Goal: Task Accomplishment & Management: Use online tool/utility

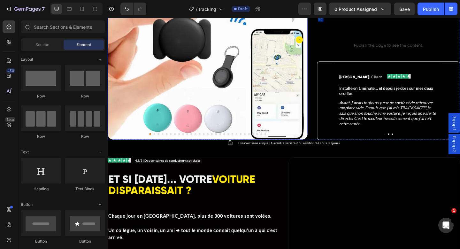
scroll to position [381, 0]
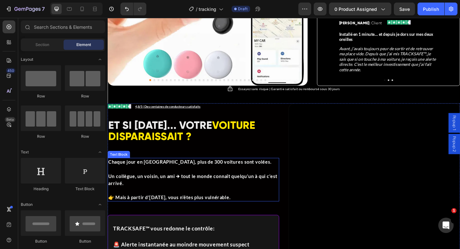
click at [186, 186] on p "Un collègue, un voisin, un ami → tout le monde connaît quelqu’un à qui c’est ar…" at bounding box center [200, 190] width 185 height 23
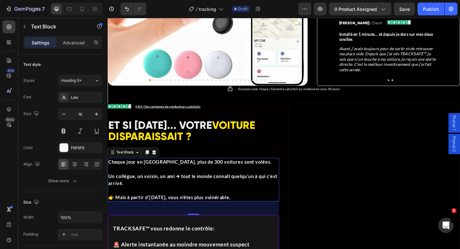
click at [157, 187] on strong "Un collègue, un voisin, un ami → tout le monde connaît quelqu’un à qui c’est ar…" at bounding box center [200, 194] width 184 height 14
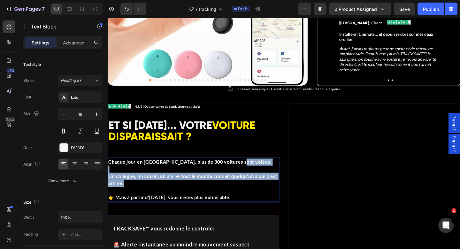
drag, startPoint x: 262, startPoint y: 169, endPoint x: 142, endPoint y: 187, distance: 121.7
click at [142, 187] on div "Chaque jour en [GEOGRAPHIC_DATA], plus de 300 voitures sont volées. Un collègue…" at bounding box center [201, 193] width 187 height 47
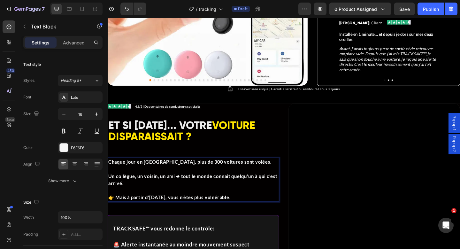
click at [158, 202] on p "Rich Text Editor. Editing area: main" at bounding box center [200, 206] width 185 height 8
click at [255, 209] on p "👉 Mais à partir d’[DATE], vous n’êtes plus vulnérable." at bounding box center [200, 213] width 185 height 8
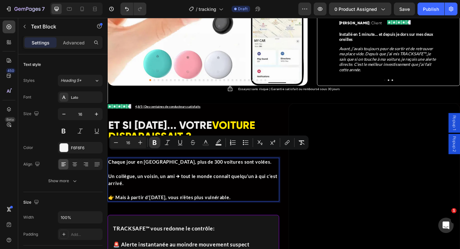
drag, startPoint x: 255, startPoint y: 207, endPoint x: 106, endPoint y: 167, distance: 154.2
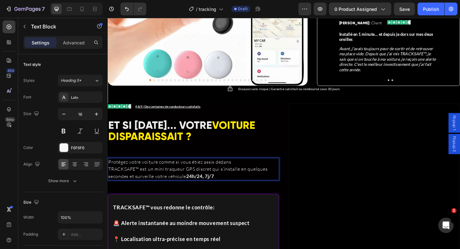
click at [242, 171] on p "Protégez votre voiture comme si vous étiez assis dedans" at bounding box center [200, 175] width 185 height 8
click at [130, 9] on button "Undo/Redo" at bounding box center [126, 9] width 13 height 13
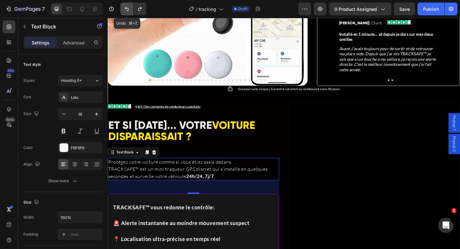
click at [130, 9] on button "Undo/Redo" at bounding box center [126, 9] width 13 height 13
click at [130, 10] on icon "Undo/Redo" at bounding box center [127, 9] width 6 height 6
click at [126, 11] on icon "Undo/Redo" at bounding box center [127, 9] width 6 height 6
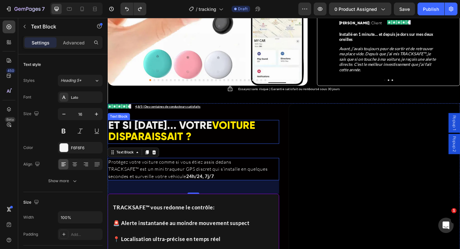
click at [200, 147] on div "Image Icon List 4,8/5 | Des centaines de conducteurs satisfaits Text Block Row …" at bounding box center [201, 251] width 187 height 280
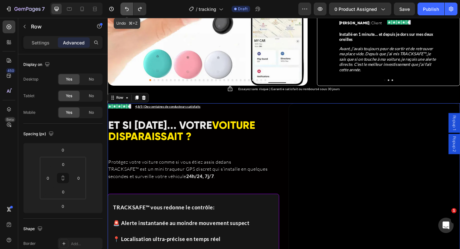
click at [126, 6] on icon "Undo/Redo" at bounding box center [127, 9] width 6 height 6
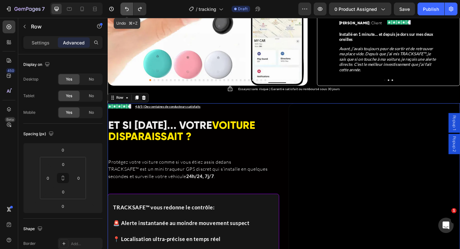
click at [126, 6] on icon "Undo/Redo" at bounding box center [127, 9] width 6 height 6
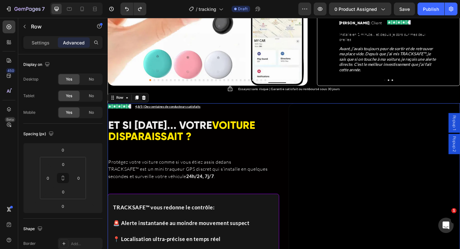
click at [146, 7] on div "7 Version history" at bounding box center [75, 9] width 151 height 13
click at [142, 9] on icon "Undo/Redo" at bounding box center [140, 9] width 6 height 6
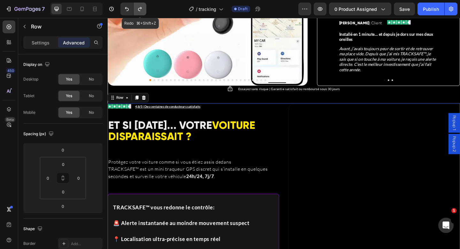
click at [141, 9] on icon "Undo/Redo" at bounding box center [140, 9] width 6 height 6
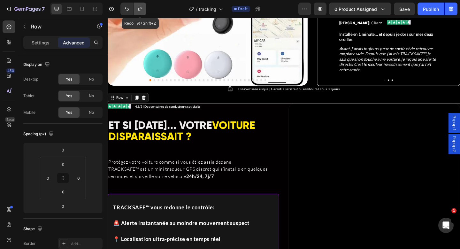
click at [141, 9] on icon "Undo/Redo" at bounding box center [140, 9] width 6 height 6
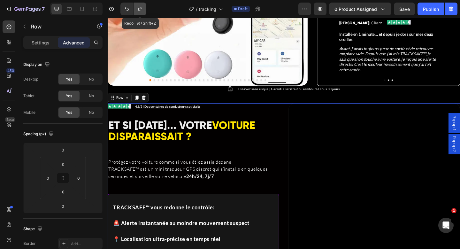
click at [141, 9] on icon "Undo/Redo" at bounding box center [140, 9] width 6 height 6
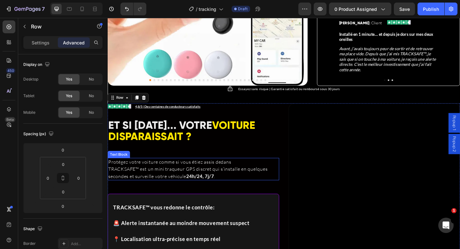
click at [182, 179] on p "TRACKSAFE™ est un mini traqueur GPS discret qui s’installe en quelques secondes…" at bounding box center [200, 186] width 185 height 15
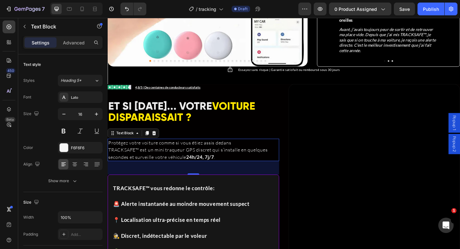
scroll to position [409, 0]
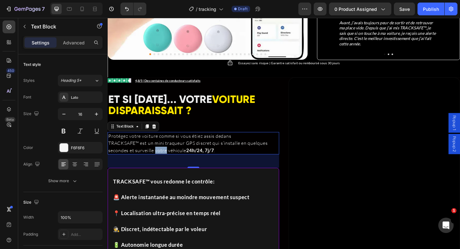
click at [166, 151] on p "TRACKSAFE™ est un mini traqueur GPS discret qui s’installe en quelques secondes…" at bounding box center [200, 158] width 185 height 15
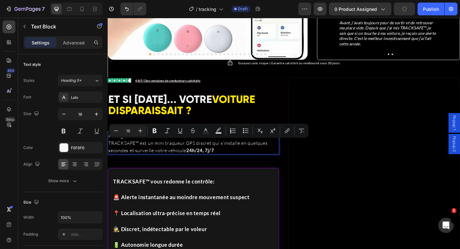
click at [166, 151] on p "TRACKSAFE™ est un mini traqueur GPS discret qui s’installe en quelques secondes…" at bounding box center [200, 158] width 185 height 15
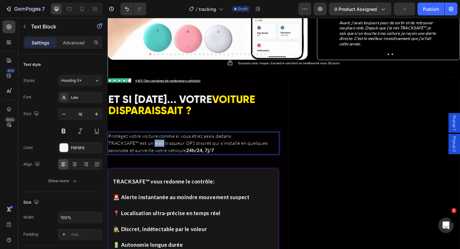
click at [166, 151] on p "TRACKSAFE™ est un mini traqueur GPS discret qui s’installe en quelques secondes…" at bounding box center [200, 158] width 185 height 15
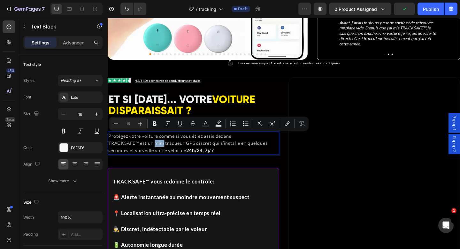
click at [165, 151] on p "TRACKSAFE™ est un mini traqueur GPS discret qui s’installe en quelques secondes…" at bounding box center [200, 158] width 185 height 15
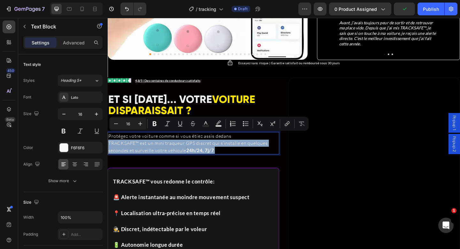
click at [165, 151] on p "TRACKSAFE™ est un mini traqueur GPS discret qui s’installe en quelques secondes…" at bounding box center [200, 158] width 185 height 15
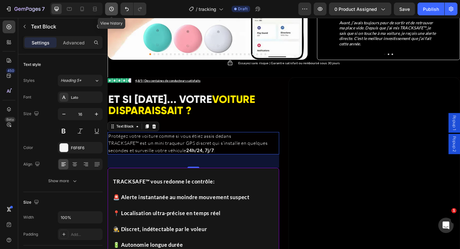
click at [107, 10] on button "button" at bounding box center [111, 9] width 13 height 13
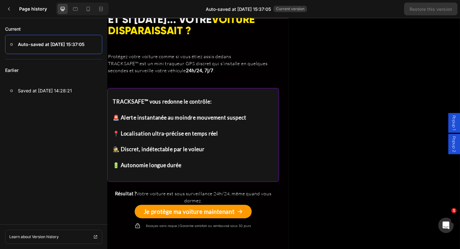
scroll to position [475, 0]
click at [28, 102] on div "Earlier Saved at [DATE] 14:28:21" at bounding box center [53, 139] width 107 height 160
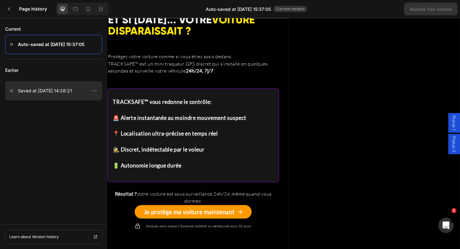
click at [29, 97] on div at bounding box center [53, 90] width 97 height 19
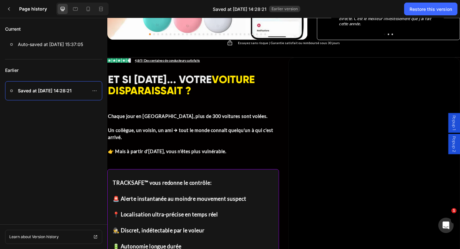
scroll to position [419, 0]
click at [161, 120] on p "Chaque jour en [GEOGRAPHIC_DATA], plus de 300 voitures sont volées." at bounding box center [200, 124] width 185 height 8
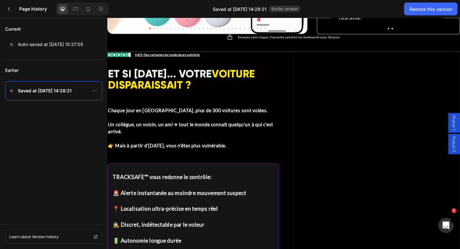
scroll to position [425, 0]
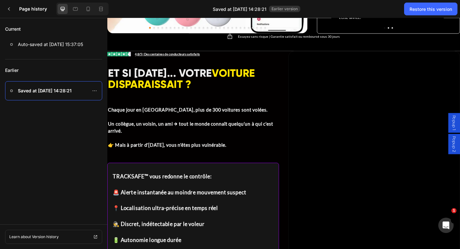
click at [161, 130] on strong "Un collègue, un voisin, un ami → tout le monde connaît quelqu’un à qui c’est ar…" at bounding box center [198, 137] width 180 height 14
click at [150, 134] on p "Un collègue, un voisin, un ami → tout le monde connaît quelqu’un à qui c’est ar…" at bounding box center [200, 132] width 185 height 23
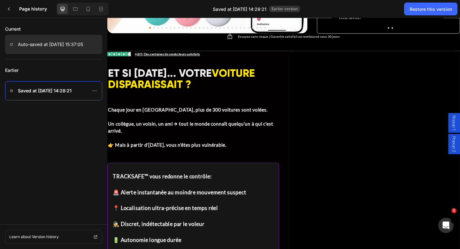
click at [61, 47] on p "Auto-saved at [DATE] 15:37:05" at bounding box center [50, 45] width 65 height 8
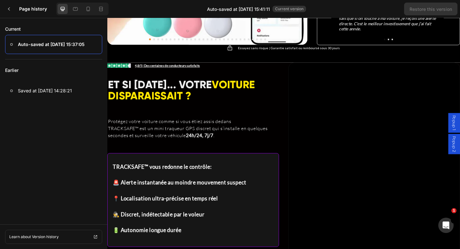
scroll to position [413, 0]
click at [190, 134] on p "TRACKSAFE™ est un mini traqueur GPS discret qui s’installe en quelques secondes…" at bounding box center [200, 141] width 185 height 15
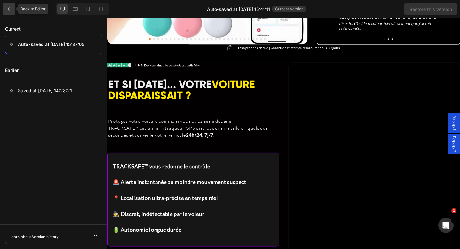
click at [13, 8] on div at bounding box center [9, 9] width 13 height 13
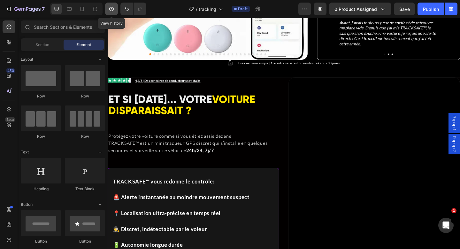
click at [107, 10] on button "button" at bounding box center [111, 9] width 13 height 13
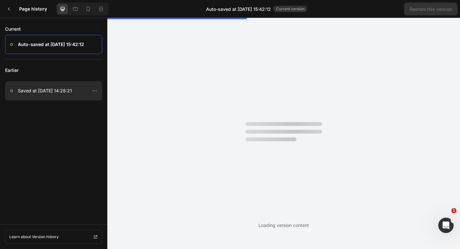
click at [67, 97] on div at bounding box center [53, 90] width 97 height 19
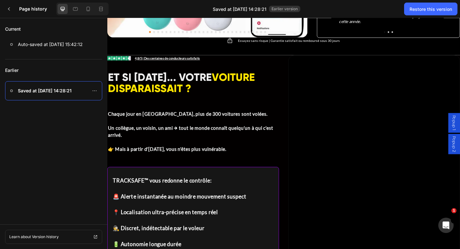
scroll to position [426, 0]
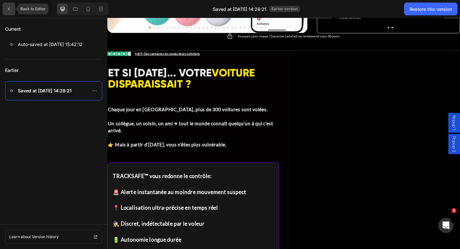
click at [9, 8] on icon at bounding box center [9, 8] width 2 height 3
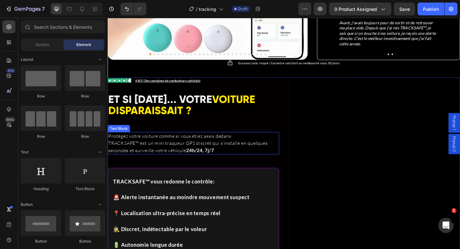
click at [194, 151] on p "TRACKSAFE™ est un mini traqueur GPS discret qui s’installe en quelques secondes…" at bounding box center [200, 158] width 185 height 15
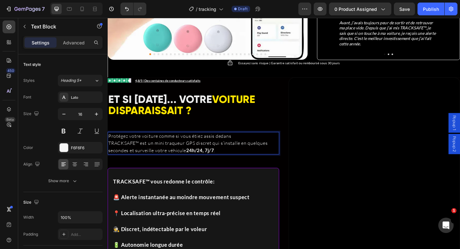
click at [194, 151] on p "TRACKSAFE™ est un mini traqueur GPS discret qui s’installe en quelques secondes…" at bounding box center [200, 158] width 185 height 15
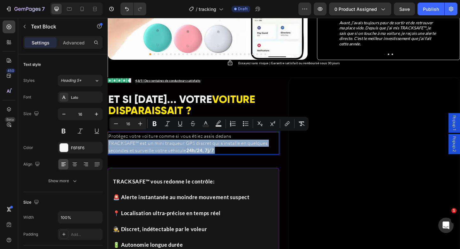
click at [194, 151] on p "TRACKSAFE™ est un mini traqueur GPS discret qui s’installe en quelques secondes…" at bounding box center [200, 158] width 185 height 15
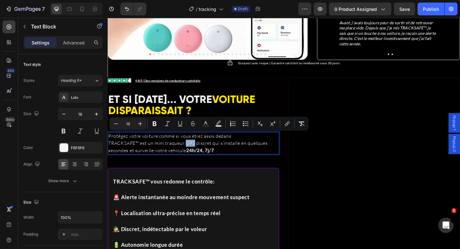
click at [194, 151] on p "TRACKSAFE™ est un mini traqueur GPS discret qui s’installe en quelques secondes…" at bounding box center [200, 158] width 185 height 15
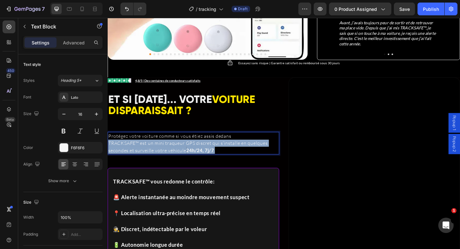
click at [194, 151] on p "TRACKSAFE™ est un mini traqueur GPS discret qui s’installe en quelques secondes…" at bounding box center [200, 158] width 185 height 15
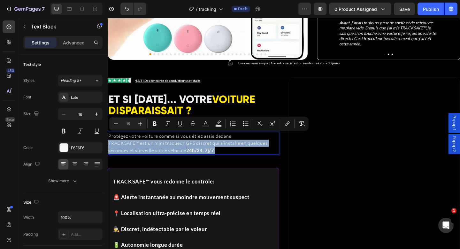
click at [188, 151] on p "TRACKSAFE™ est un mini traqueur GPS discret qui s’installe en quelques secondes…" at bounding box center [200, 158] width 185 height 15
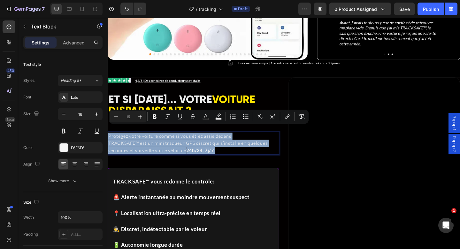
drag, startPoint x: 227, startPoint y: 153, endPoint x: 98, endPoint y: 139, distance: 129.6
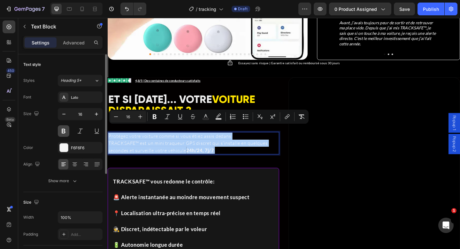
click at [63, 130] on button at bounding box center [64, 131] width 12 height 12
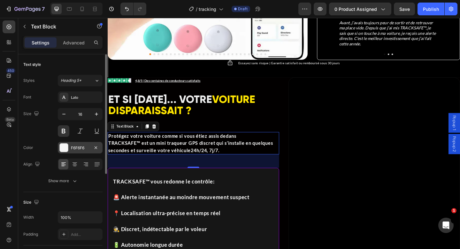
click at [68, 148] on div at bounding box center [63, 147] width 9 height 9
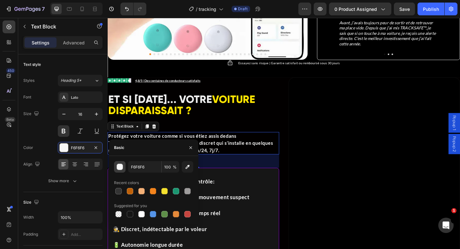
click at [125, 165] on button "button" at bounding box center [120, 167] width 12 height 12
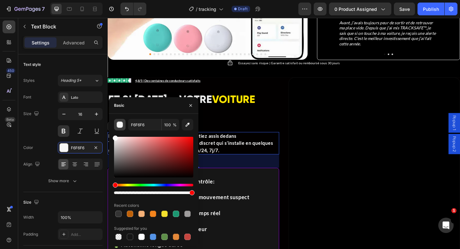
drag, startPoint x: 129, startPoint y: 154, endPoint x: 116, endPoint y: 127, distance: 30.2
click at [109, 124] on div "F6F6F6 100 % Recent colors Suggested for you" at bounding box center [153, 180] width 89 height 122
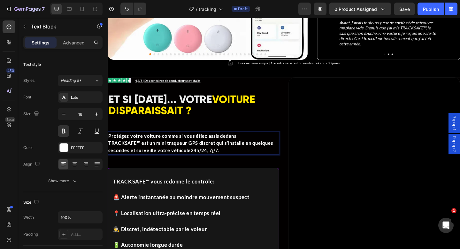
click at [254, 143] on p "Protégez votre voiture comme si vous étiez assis dedans" at bounding box center [200, 147] width 185 height 8
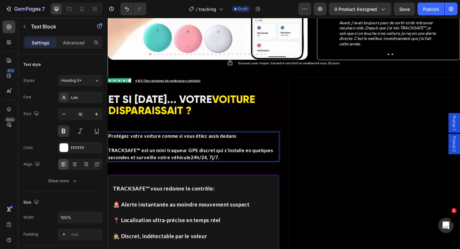
click at [248, 161] on p "TRACKSAFE™ est un mini traqueur GPS discret qui s’installe en quelques secondes…" at bounding box center [200, 165] width 185 height 15
click at [247, 143] on p "Protégez votre voiture comme si vous étiez assis dedans" at bounding box center [200, 147] width 185 height 8
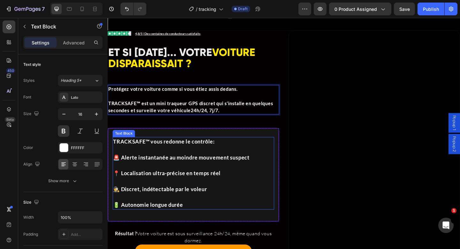
scroll to position [481, 0]
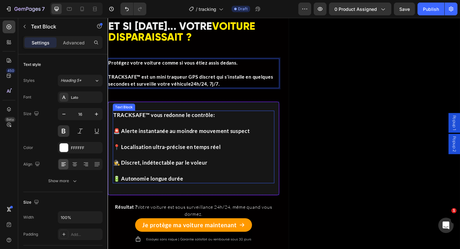
click at [197, 193] on p "🔋 Autonomie longue durée" at bounding box center [201, 193] width 175 height 9
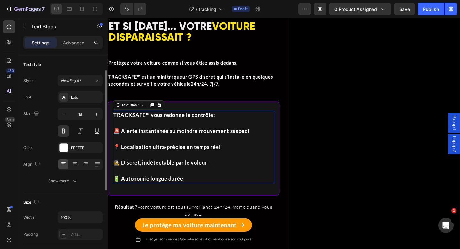
scroll to position [10, 0]
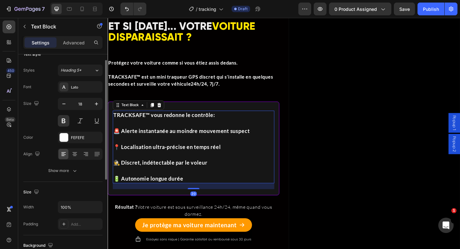
click at [197, 193] on p "🔋 Autonomie longue durée" at bounding box center [201, 193] width 175 height 9
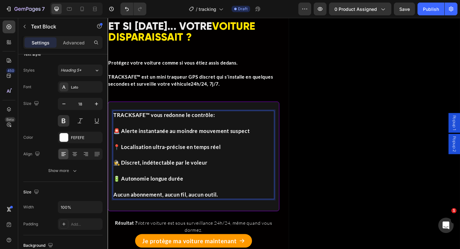
click at [114, 210] on p "Aucun abonnement, aucun fil, aucun outil." at bounding box center [201, 210] width 175 height 9
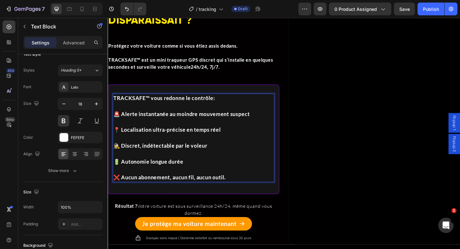
scroll to position [511, 0]
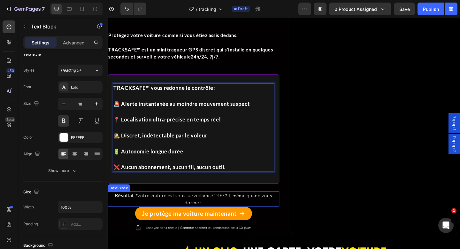
click at [190, 215] on p "Résultat ? Votre voiture est sous surveillance 24h/24, même quand vous dormez." at bounding box center [200, 214] width 185 height 15
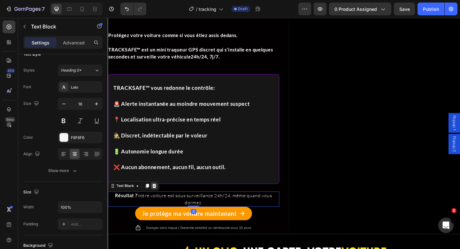
click at [156, 199] on icon at bounding box center [158, 200] width 5 height 5
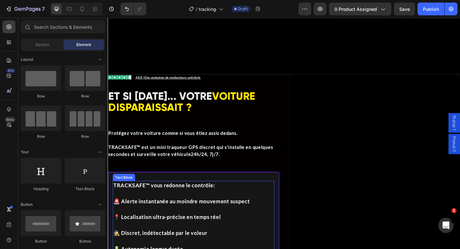
scroll to position [485, 0]
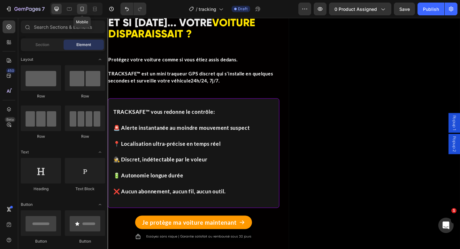
click at [78, 11] on div at bounding box center [82, 9] width 10 height 10
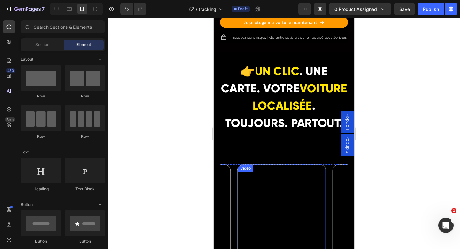
scroll to position [900, 0]
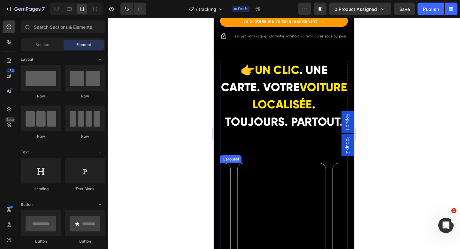
click at [232, 186] on div "Video Video Video" at bounding box center [284, 242] width 128 height 158
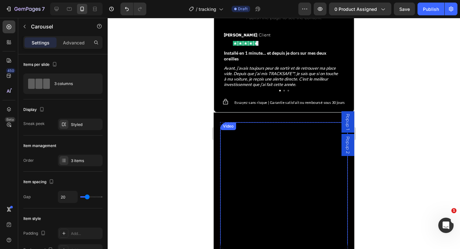
click at [270, 135] on video at bounding box center [283, 185] width 127 height 127
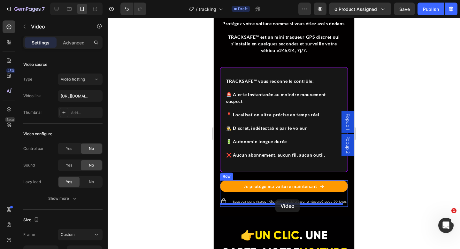
scroll to position [731, 0]
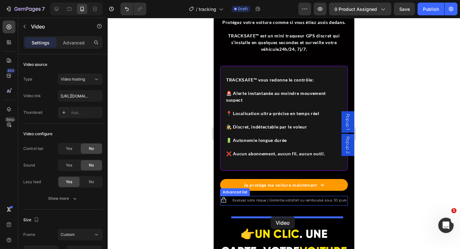
drag, startPoint x: 260, startPoint y: 66, endPoint x: 270, endPoint y: 216, distance: 150.9
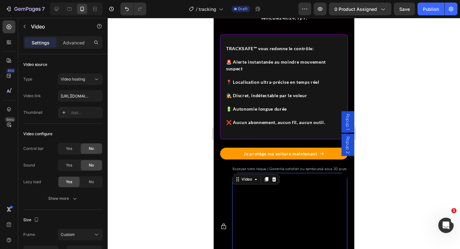
scroll to position [644, 0]
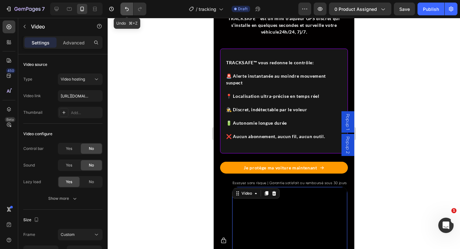
click at [127, 6] on icon "Undo/Redo" at bounding box center [127, 9] width 6 height 6
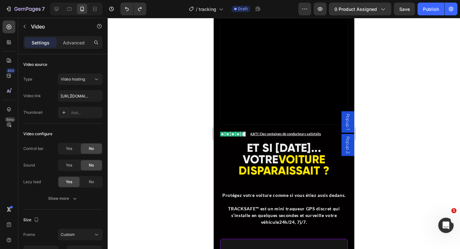
scroll to position [548, 0]
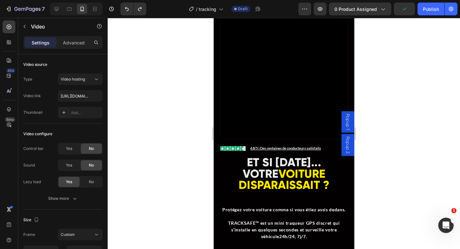
click at [277, 85] on video at bounding box center [283, 75] width 127 height 127
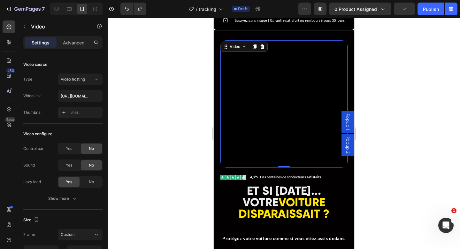
scroll to position [507, 0]
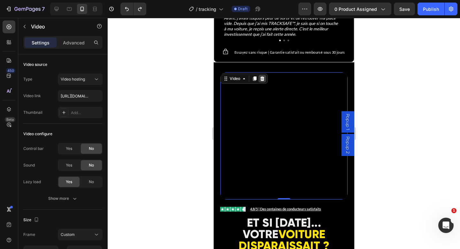
click at [263, 76] on icon at bounding box center [262, 78] width 5 height 5
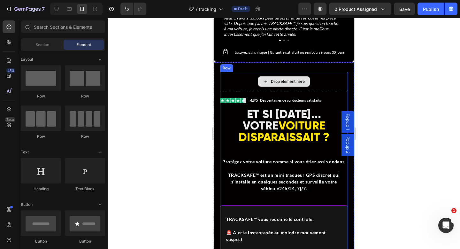
click at [230, 72] on div "Drop element here" at bounding box center [284, 81] width 128 height 19
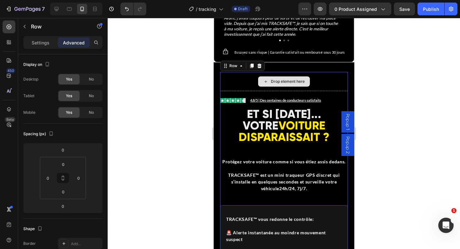
click at [238, 72] on div "Drop element here" at bounding box center [284, 81] width 128 height 19
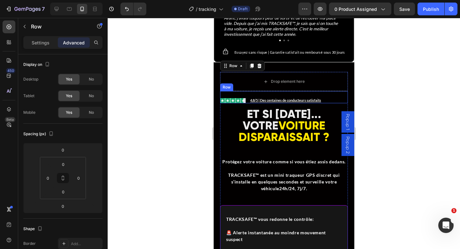
click at [237, 91] on div "Image Icon List 4,8/5 | Des centaines de conducteurs satisfaits Text Block Row" at bounding box center [284, 97] width 128 height 12
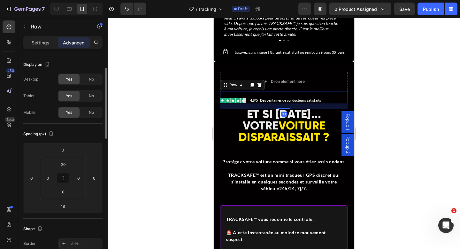
scroll to position [10, 0]
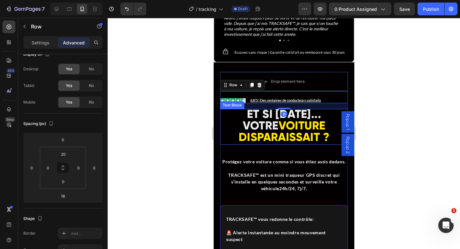
click at [228, 110] on p "ET SI [DATE]... VOTRE VOITURE DISPARAISSAIT ?" at bounding box center [284, 127] width 127 height 34
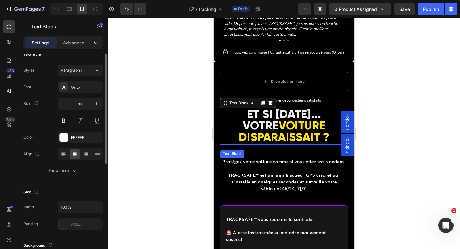
click at [225, 158] on p "Protégez votre voiture comme si vous étiez assis dedans." at bounding box center [284, 161] width 127 height 7
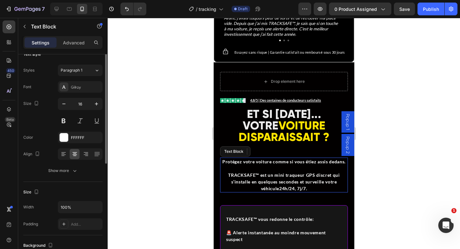
scroll to position [0, 0]
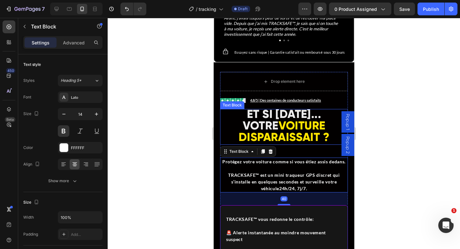
click at [243, 107] on strong "ET SI [DATE]... VOTRE" at bounding box center [282, 120] width 78 height 26
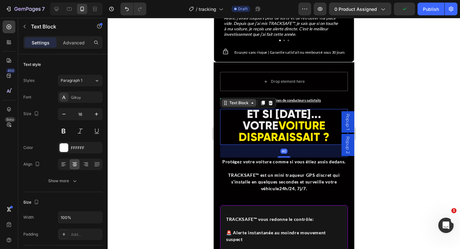
click at [235, 100] on div "Text Block" at bounding box center [239, 103] width 22 height 6
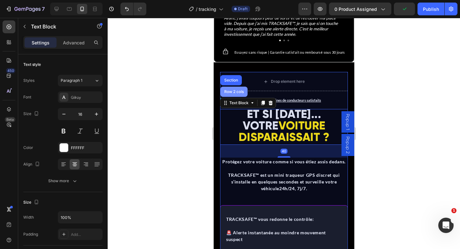
click at [235, 87] on div "Row 2 cols" at bounding box center [233, 92] width 27 height 10
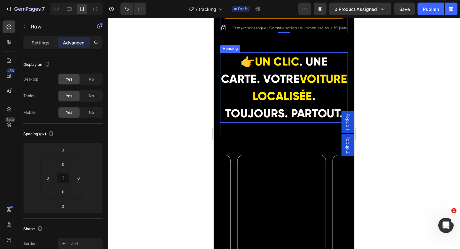
scroll to position [920, 0]
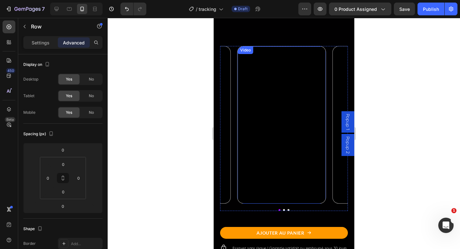
click at [255, 129] on video at bounding box center [281, 124] width 88 height 157
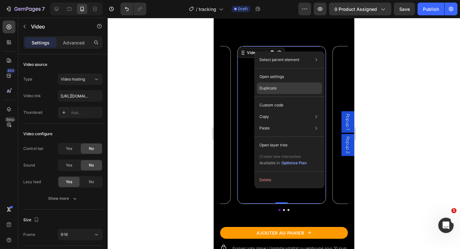
click at [269, 87] on p "Duplicate" at bounding box center [268, 88] width 17 height 6
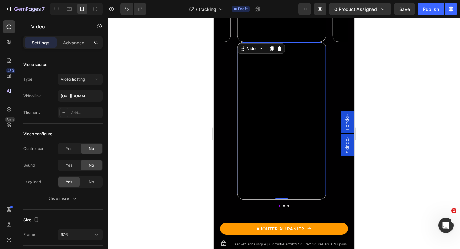
scroll to position [1083, 0]
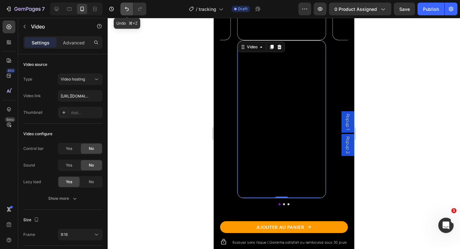
click at [126, 11] on icon "Undo/Redo" at bounding box center [127, 9] width 6 height 6
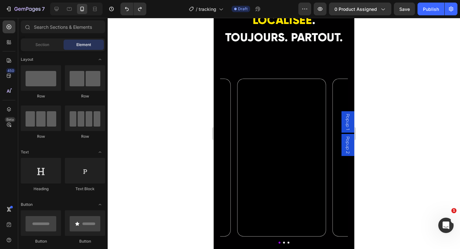
scroll to position [886, 0]
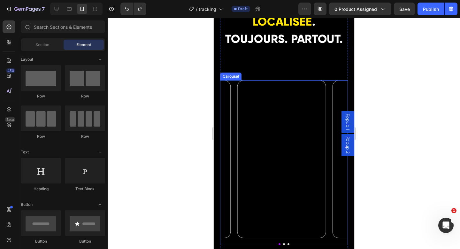
click at [235, 109] on div "Video Video Video" at bounding box center [284, 159] width 128 height 158
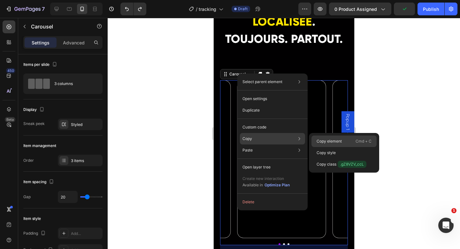
click at [334, 147] on div "Copy element Cmd + C" at bounding box center [344, 153] width 65 height 12
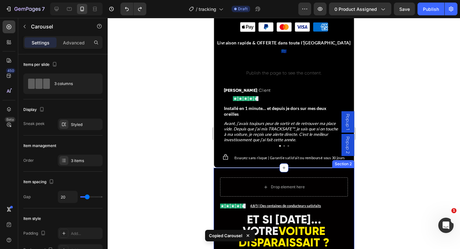
scroll to position [420, 0]
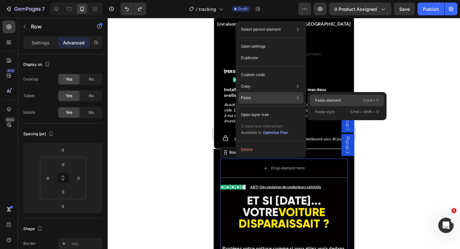
click at [319, 101] on p "Paste element" at bounding box center [328, 100] width 26 height 6
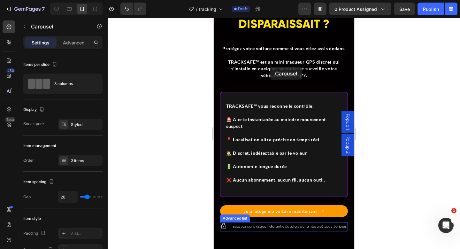
scroll to position [819, 0]
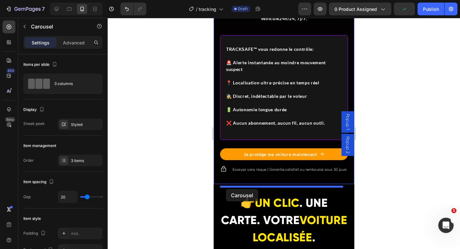
drag, startPoint x: 238, startPoint y: 37, endPoint x: 226, endPoint y: 189, distance: 152.0
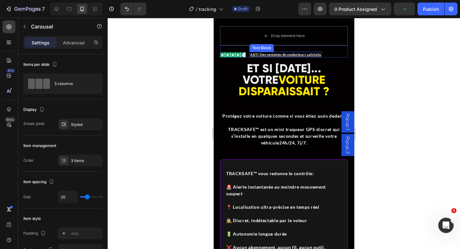
scroll to position [484, 0]
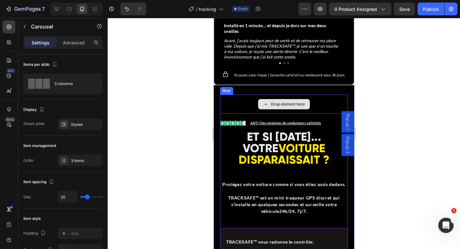
click at [250, 95] on div "Drop element here" at bounding box center [284, 104] width 128 height 19
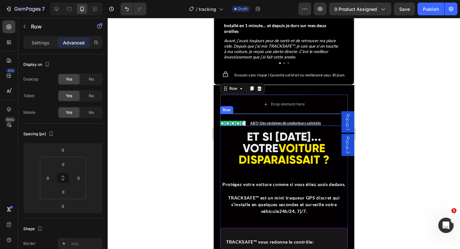
click at [242, 114] on div "Image Icon List 4,8/5 | Des centaines de conducteurs satisfaits Text Block Row" at bounding box center [284, 120] width 128 height 12
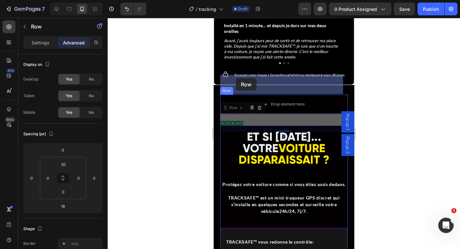
drag, startPoint x: 235, startPoint y: 88, endPoint x: 236, endPoint y: 78, distance: 10.2
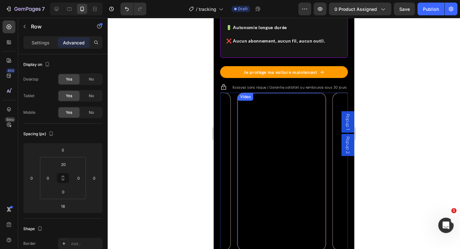
scroll to position [720, 0]
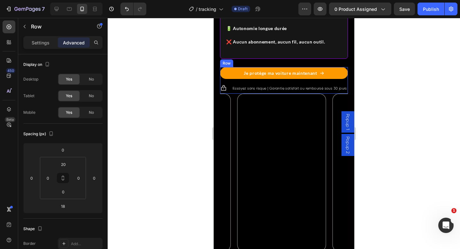
click at [221, 84] on div "Je protège ma voiture maintenant Add to Cart" at bounding box center [284, 75] width 128 height 17
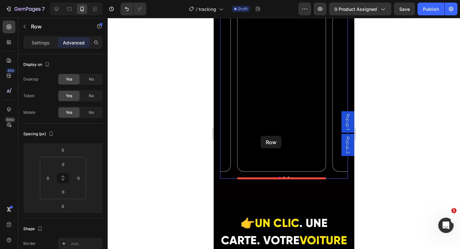
scroll to position [820, 0]
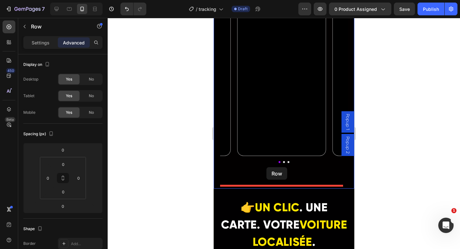
drag, startPoint x: 227, startPoint y: 68, endPoint x: 262, endPoint y: 171, distance: 109.4
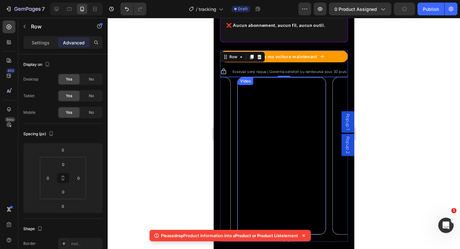
scroll to position [736, 0]
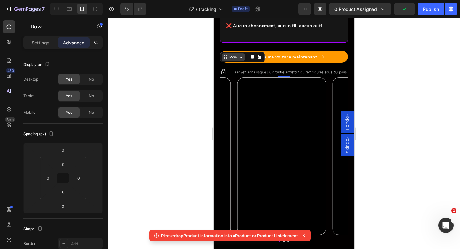
click at [233, 60] on div "Row" at bounding box center [233, 57] width 11 height 6
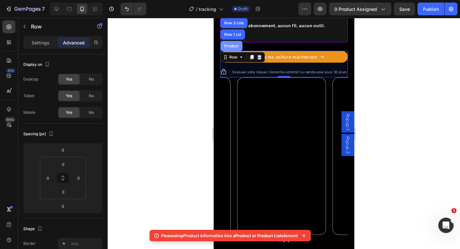
click at [233, 48] on div "Product" at bounding box center [231, 46] width 17 height 4
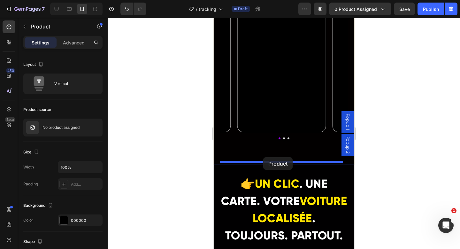
drag, startPoint x: 232, startPoint y: 52, endPoint x: 263, endPoint y: 157, distance: 110.0
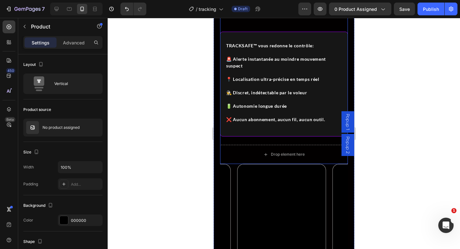
scroll to position [642, 0]
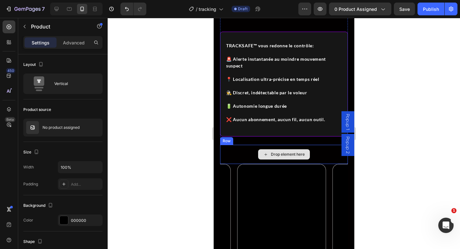
click at [240, 159] on div "Drop element here" at bounding box center [284, 154] width 128 height 19
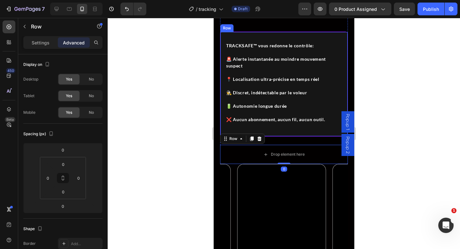
click at [246, 130] on div "TRACKSAFE™ vous redonne le contrôle : 🚨 Alerte instantanée au moindre mouvement…" at bounding box center [283, 81] width 117 height 98
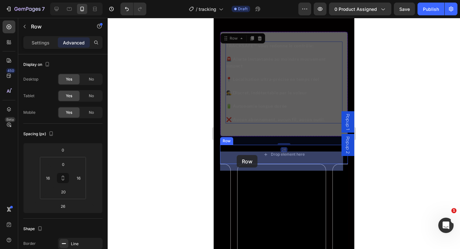
drag, startPoint x: 229, startPoint y: 45, endPoint x: 236, endPoint y: 157, distance: 112.1
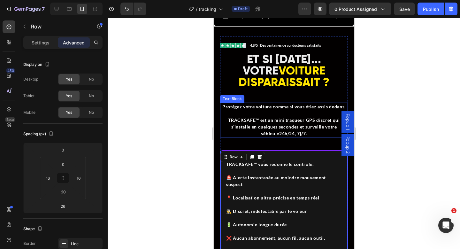
scroll to position [520, 0]
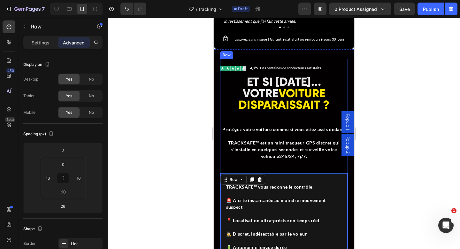
click at [297, 150] on div "ET SI [DATE]... VOTRE VOITURE DISPARAISSAIT ? Text Block Protégez votre voiture…" at bounding box center [284, 181] width 128 height 209
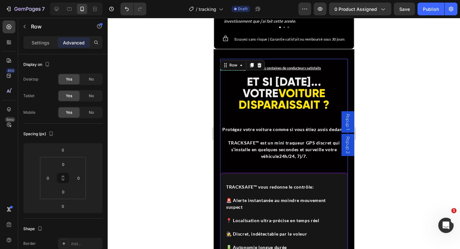
drag, startPoint x: 416, startPoint y: 107, endPoint x: 371, endPoint y: 119, distance: 46.2
click at [416, 108] on div at bounding box center [284, 133] width 353 height 231
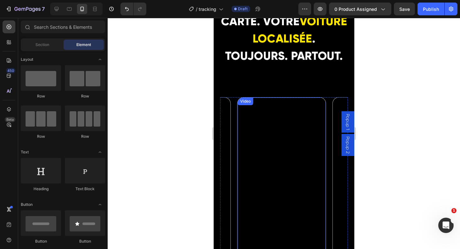
scroll to position [1037, 0]
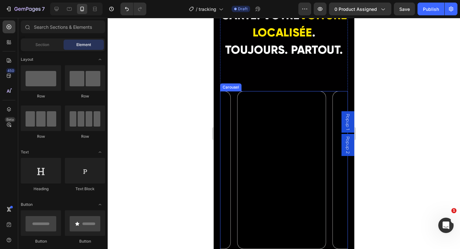
click at [235, 125] on div "Video Video Video" at bounding box center [284, 170] width 128 height 158
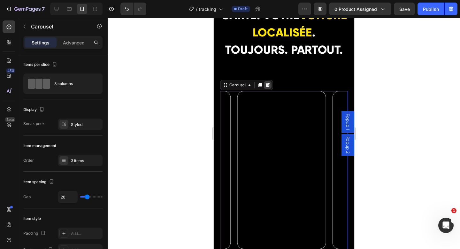
click at [268, 85] on icon at bounding box center [267, 84] width 5 height 5
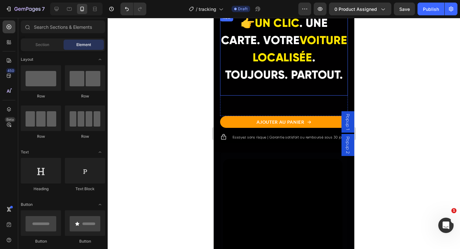
scroll to position [984, 0]
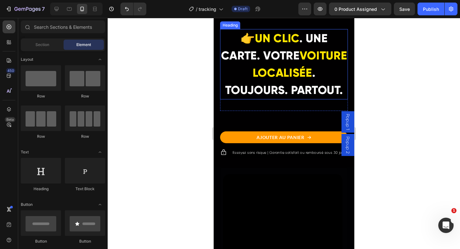
click at [272, 80] on span "VOITURE LOCALISÉE" at bounding box center [299, 64] width 95 height 31
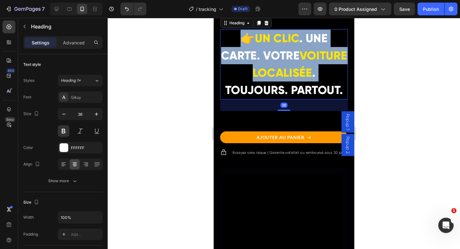
click at [272, 80] on span "VOITURE LOCALISÉE" at bounding box center [299, 64] width 95 height 31
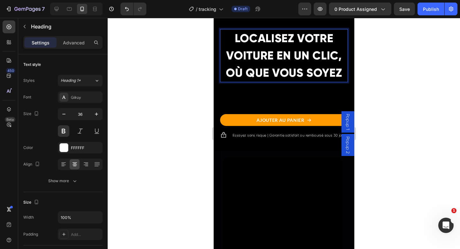
scroll to position [968, 0]
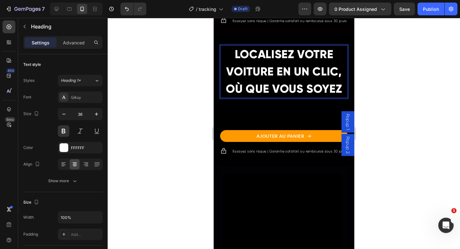
click at [260, 66] on p "LOCALISEZ VOTRE VOITURE EN UN CLIC, OÙ QUE VOUS SOYEZ" at bounding box center [284, 72] width 127 height 52
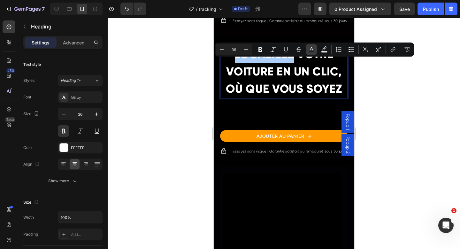
click at [316, 49] on button "Text Color" at bounding box center [312, 50] width 12 height 12
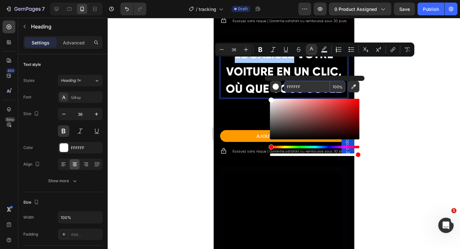
click at [294, 88] on input "FFFFFF" at bounding box center [307, 87] width 46 height 12
paste input "E500"
type input "FFE500"
click at [243, 93] on p "LOCALISEZ VOTRE VOITURE EN UN CLIC, OÙ QUE VOUS SOYEZ" at bounding box center [284, 72] width 127 height 52
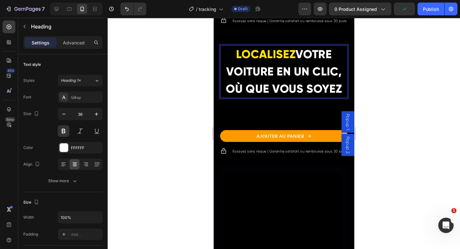
click at [320, 83] on p "LOCALISEZ VOTRE VOITURE EN UN CLIC, OÙ QUE VOUS SOYEZ" at bounding box center [284, 72] width 127 height 52
drag, startPoint x: 291, startPoint y: 82, endPoint x: 333, endPoint y: 83, distance: 41.2
click at [333, 83] on p "LOCALISEZ VOTRE VOITURE EN UN CLIC, OÙ QUE VOUS SOYEZ" at bounding box center [284, 72] width 127 height 52
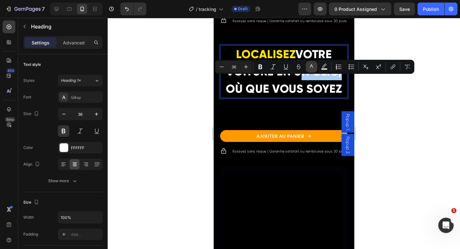
click at [313, 67] on icon "Editor contextual toolbar" at bounding box center [311, 67] width 6 height 6
type input "FFFFFF"
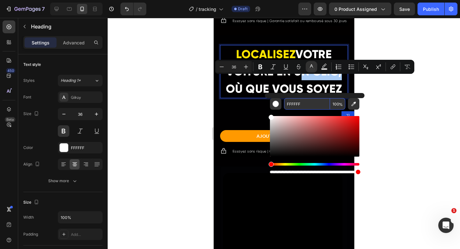
click at [295, 102] on input "FFFFFF" at bounding box center [307, 104] width 46 height 12
paste input "E500"
type input "FFE500"
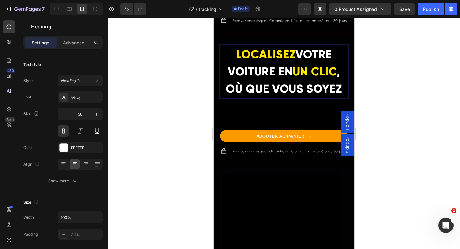
click at [252, 94] on p "LOCALISEZ VOTRE VOITURE EN UN CLIC , OÙ QUE VOUS SOYEZ" at bounding box center [284, 72] width 127 height 52
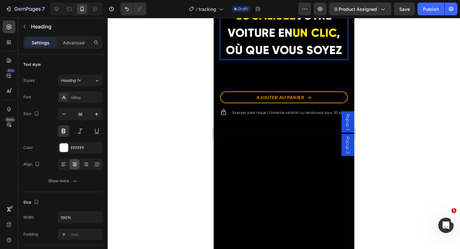
scroll to position [1016, 0]
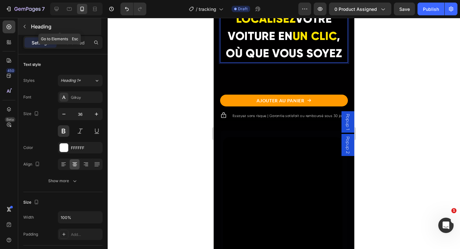
click at [30, 29] on div "Heading" at bounding box center [59, 26] width 83 height 17
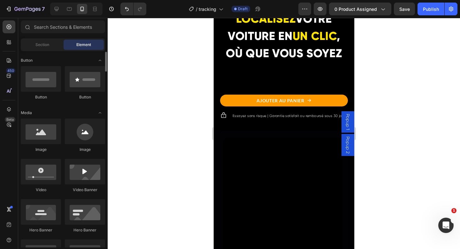
scroll to position [166, 0]
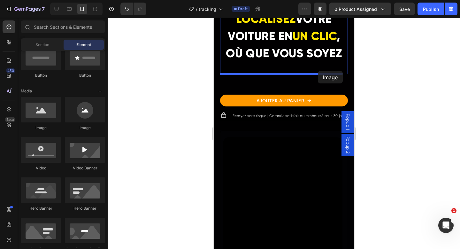
drag, startPoint x: 251, startPoint y: 132, endPoint x: 317, endPoint y: 72, distance: 89.6
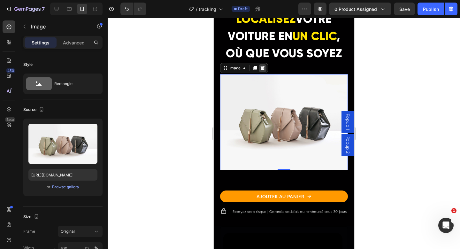
click at [264, 67] on icon at bounding box center [262, 68] width 5 height 5
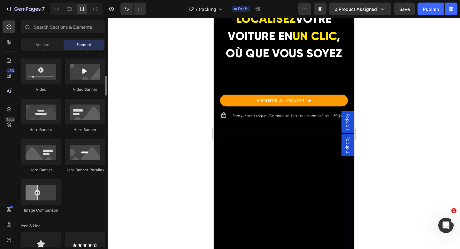
scroll to position [243, 0]
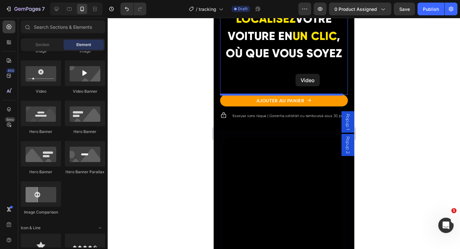
drag, startPoint x: 256, startPoint y: 94, endPoint x: 295, endPoint y: 75, distance: 43.3
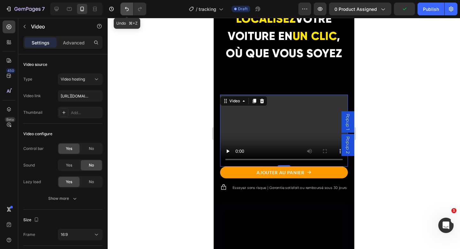
click at [125, 9] on icon "Undo/Redo" at bounding box center [127, 9] width 6 height 6
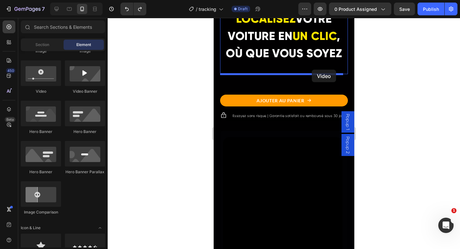
drag, startPoint x: 250, startPoint y: 100, endPoint x: 312, endPoint y: 70, distance: 68.5
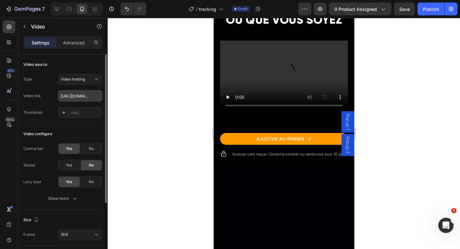
scroll to position [914, 0]
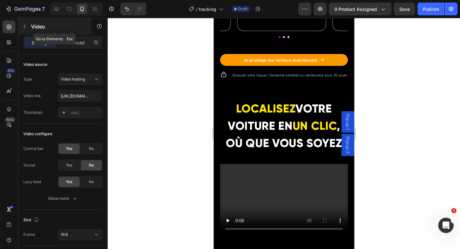
click at [32, 22] on div "Video" at bounding box center [54, 26] width 73 height 17
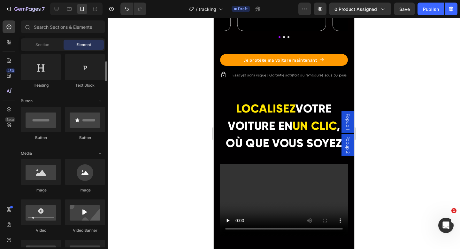
scroll to position [0, 0]
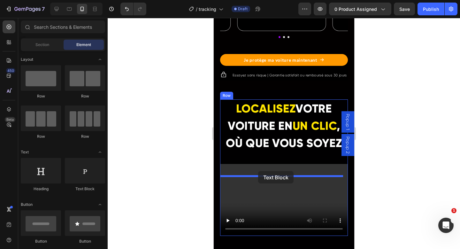
drag, startPoint x: 315, startPoint y: 187, endPoint x: 258, endPoint y: 173, distance: 59.0
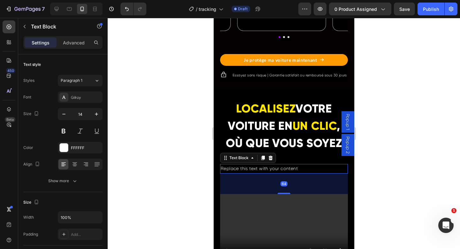
click at [258, 173] on div "Replace this text with your content" at bounding box center [284, 168] width 128 height 9
click at [258, 173] on p "Replace this text with your content" at bounding box center [284, 169] width 127 height 8
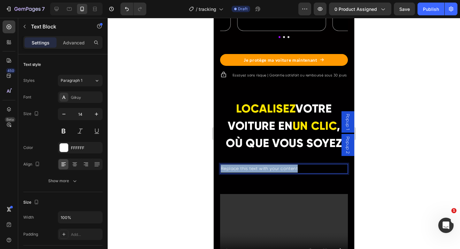
click at [257, 173] on p "Replace this text with your content" at bounding box center [284, 169] width 127 height 8
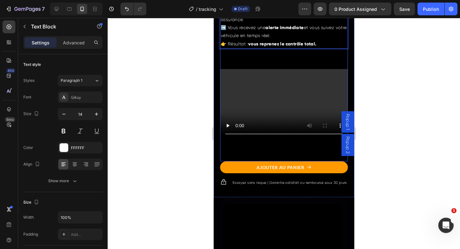
scroll to position [1078, 0]
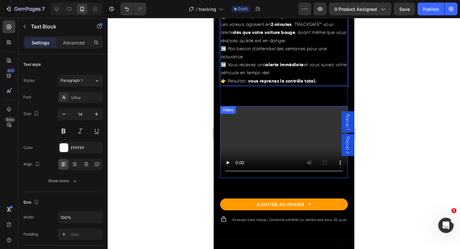
click at [273, 144] on video at bounding box center [284, 142] width 128 height 72
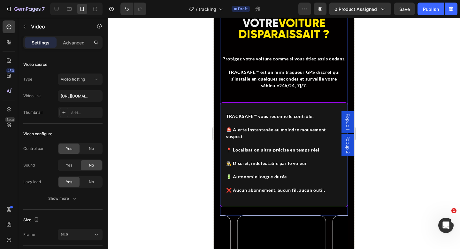
scroll to position [608, 0]
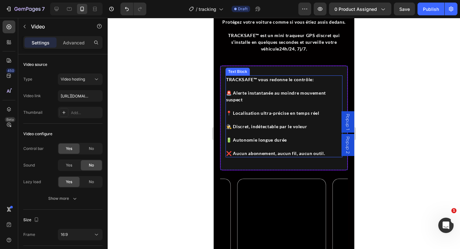
click at [249, 103] on p "🚨 Alerte instantanée au moindre mouvement suspect" at bounding box center [284, 95] width 116 height 13
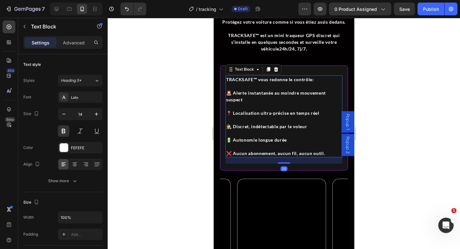
click at [271, 116] on p "📍 Localisation ultra-précise en temps réel" at bounding box center [284, 113] width 116 height 7
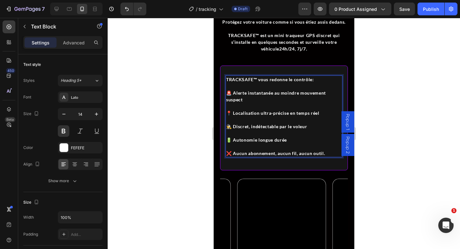
click at [271, 116] on p "📍 Localisation ultra-précise en temps réel" at bounding box center [284, 113] width 116 height 7
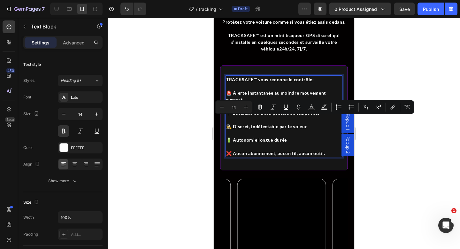
click at [265, 130] on p "🕵️ Discret, indétectable par le voleur" at bounding box center [284, 126] width 116 height 7
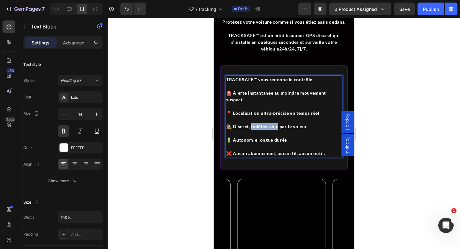
click at [265, 130] on p "🕵️ Discret, indétectable par le voleur" at bounding box center [284, 126] width 116 height 7
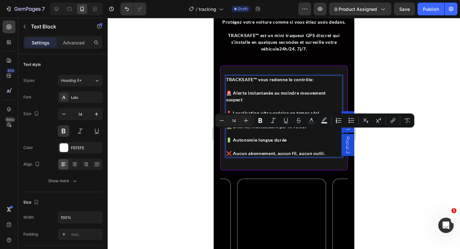
click at [260, 143] on p "🔋 Autonomie longue durée" at bounding box center [284, 139] width 116 height 7
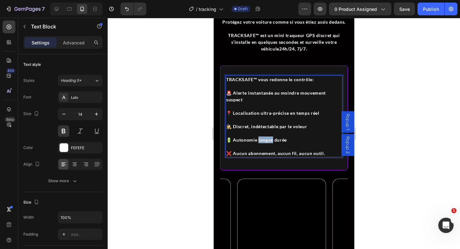
click at [260, 143] on p "🔋 Autonomie longue durée" at bounding box center [284, 139] width 116 height 7
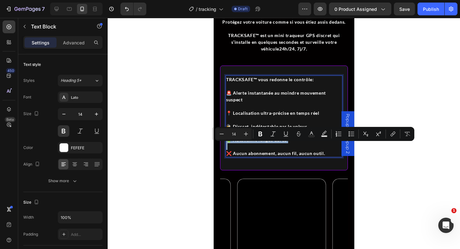
click at [265, 157] on p "❌ Aucun abonnement, aucun fil, aucun outil." at bounding box center [284, 153] width 116 height 7
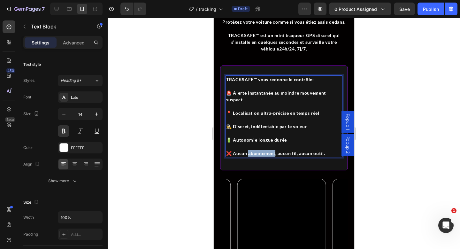
click at [265, 157] on p "❌ Aucun abonnement, aucun fil, aucun outil." at bounding box center [284, 153] width 116 height 7
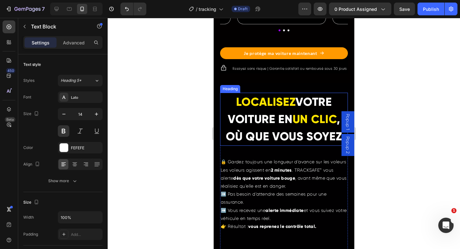
scroll to position [921, 0]
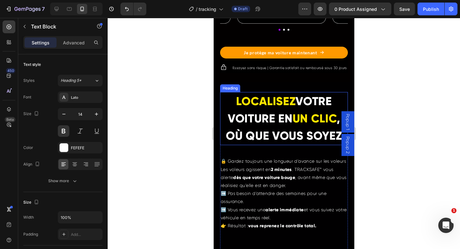
click at [236, 108] on span "LOCALISEZ" at bounding box center [265, 101] width 59 height 14
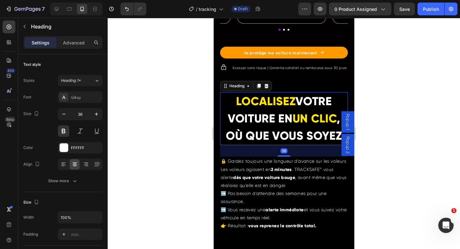
click at [229, 113] on h2 "LOCALISEZ VOTRE VOITURE EN UN CLIC , OÙ QUE VOUS SOYEZ" at bounding box center [284, 118] width 128 height 53
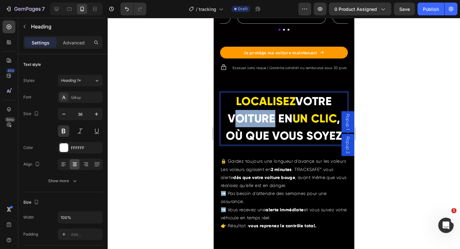
drag, startPoint x: 229, startPoint y: 113, endPoint x: 266, endPoint y: 126, distance: 38.9
click at [266, 126] on p "LOCALISEZ VOTRE VOITURE EN UN CLIC , OÙ QUE VOUS SOYEZ" at bounding box center [284, 119] width 127 height 52
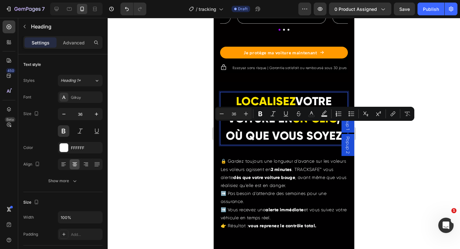
click at [280, 144] on p "LOCALISEZ VOTRE VOITURE EN UN CLIC , OÙ QUE VOUS SOYEZ" at bounding box center [284, 119] width 127 height 52
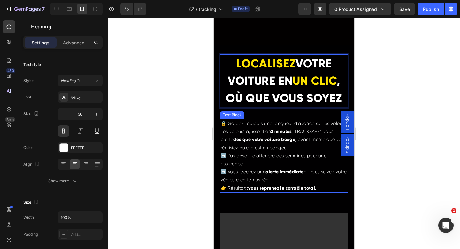
scroll to position [1029, 0]
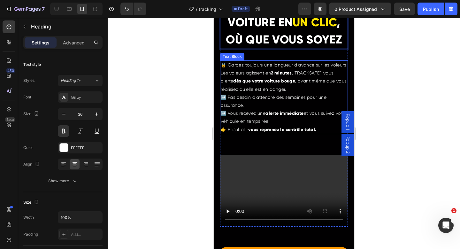
drag, startPoint x: 236, startPoint y: 92, endPoint x: 289, endPoint y: 91, distance: 52.7
click at [236, 92] on p "Les voleurs agissent en 2 minutes . TRACKSAFE™ vous alerte dès que votre voitur…" at bounding box center [284, 101] width 127 height 65
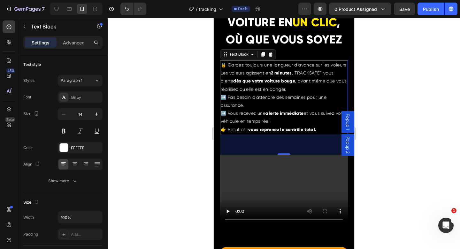
click at [245, 122] on p "Les voleurs agissent en 2 minutes . TRACKSAFE™ vous alerte dès que votre voitur…" at bounding box center [284, 101] width 127 height 65
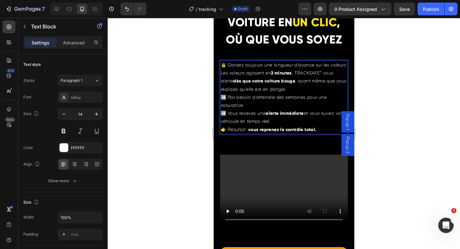
click at [281, 134] on p "Les voleurs agissent en 2 minutes . TRACKSAFE™ vous alerte dès que votre voitur…" at bounding box center [284, 101] width 127 height 65
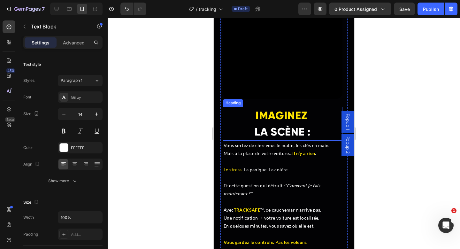
scroll to position [1300, 0]
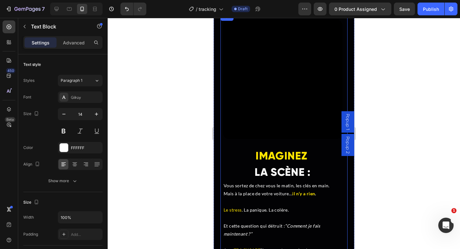
click at [222, 143] on div "Video IMAGINEZ LA SCÈNE : Heading Vous sortez de chez vous le matin, les clés e…" at bounding box center [284, 151] width 128 height 276
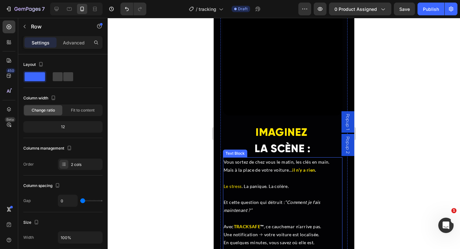
scroll to position [1189, 0]
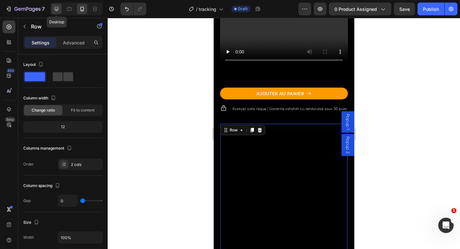
click at [53, 8] on div at bounding box center [56, 9] width 10 height 10
type input "32"
type input "1200"
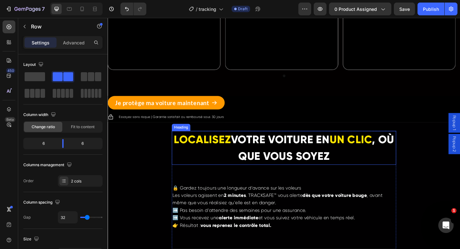
scroll to position [913, 0]
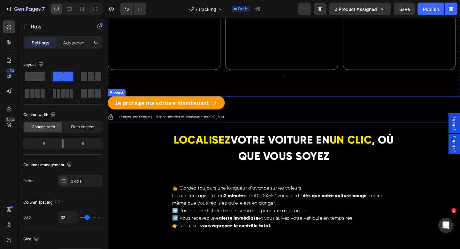
click at [241, 121] on div "Je protège ma voiture maintenant Add to Cart Icon Essayez sans risque | Garanti…" at bounding box center [300, 117] width 384 height 28
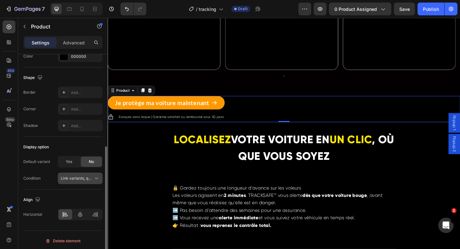
scroll to position [166, 0]
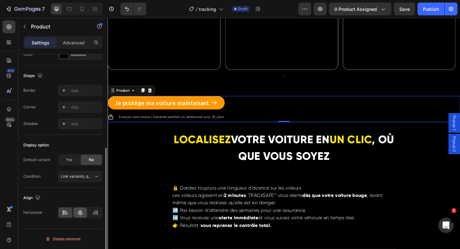
click at [80, 216] on div at bounding box center [81, 212] width 14 height 10
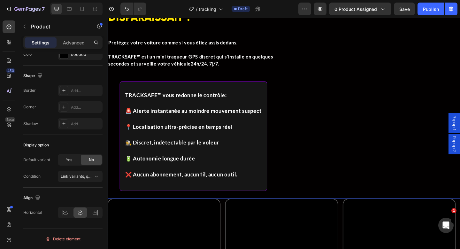
scroll to position [415, 0]
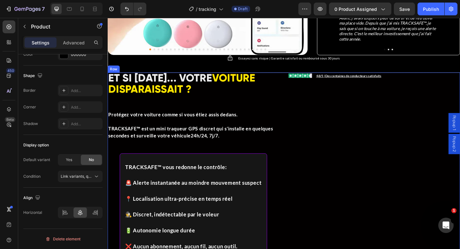
click at [295, 86] on div "ET SI [DATE]... VOTRE VOITURE DISPARAISSAIT ? Text Block Protégez votre voiture…" at bounding box center [300, 184] width 384 height 215
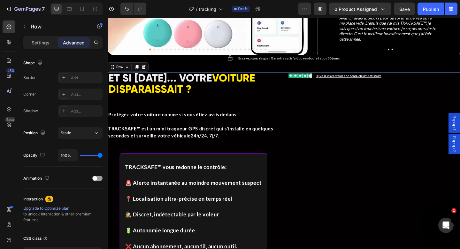
scroll to position [0, 0]
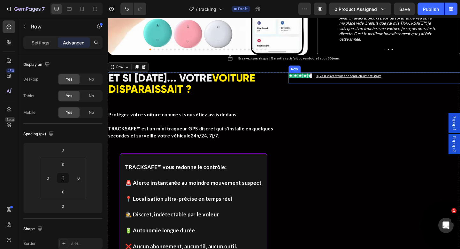
click at [419, 77] on div "Image Icon List 4,8/5 | Des centaines de conducteurs satisfaits Text Block Row" at bounding box center [398, 83] width 187 height 12
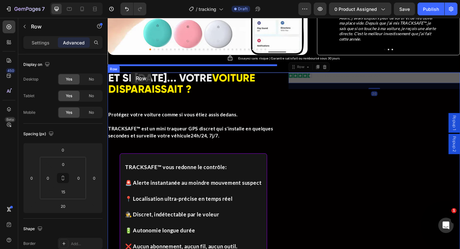
drag, startPoint x: 319, startPoint y: 63, endPoint x: 132, endPoint y: 77, distance: 187.1
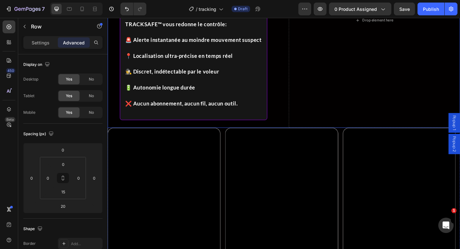
scroll to position [547, 0]
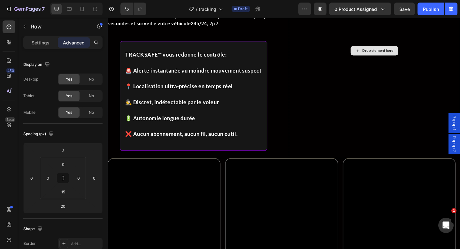
click at [334, 100] on div "Drop element here" at bounding box center [398, 54] width 187 height 234
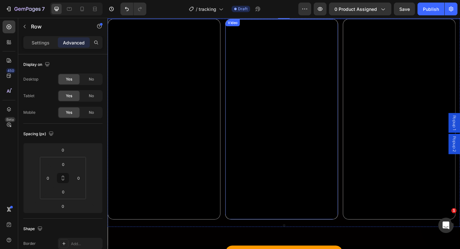
scroll to position [699, 0]
click at [238, 199] on video at bounding box center [297, 127] width 122 height 217
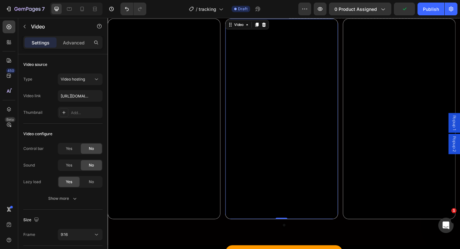
scroll to position [576, 0]
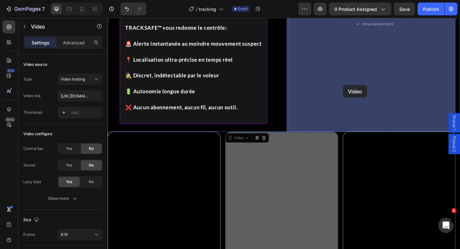
drag, startPoint x: 247, startPoint y: 148, endPoint x: 364, endPoint y: 90, distance: 130.1
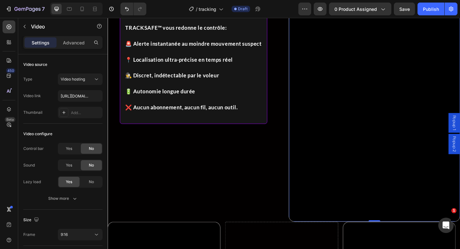
scroll to position [657, 0]
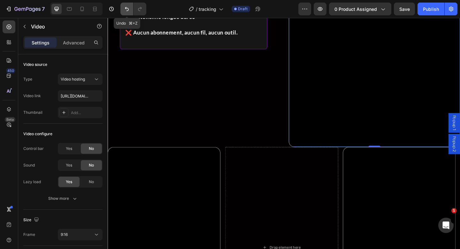
click at [128, 11] on icon "Undo/Redo" at bounding box center [127, 9] width 6 height 6
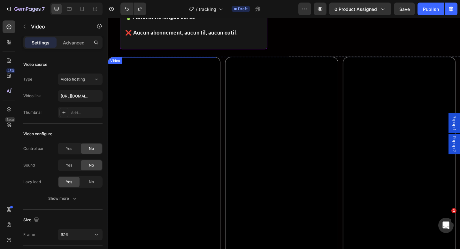
click at [177, 69] on video at bounding box center [169, 169] width 122 height 217
click at [128, 61] on video at bounding box center [169, 169] width 122 height 217
click at [127, 65] on div "Video" at bounding box center [122, 67] width 13 height 6
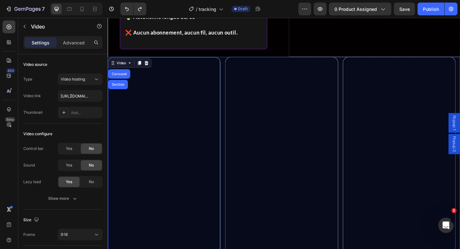
drag, startPoint x: 122, startPoint y: 74, endPoint x: 131, endPoint y: 72, distance: 9.2
click at [122, 74] on div "Carousel" at bounding box center [120, 79] width 24 height 10
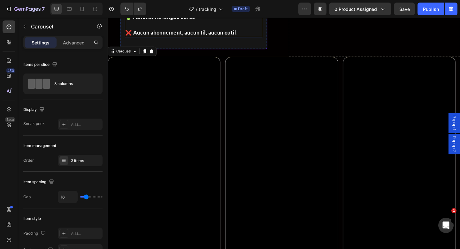
scroll to position [560, 0]
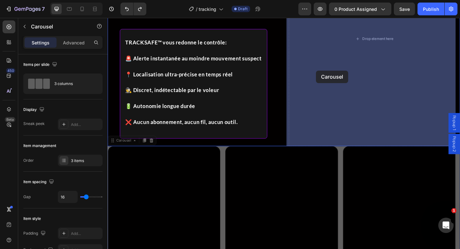
drag, startPoint x: 124, startPoint y: 152, endPoint x: 332, endPoint y: 77, distance: 221.7
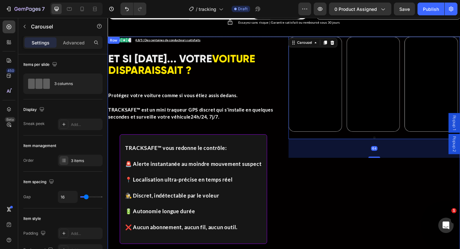
scroll to position [449, 0]
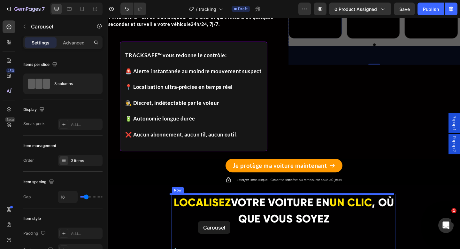
scroll to position [558, 0]
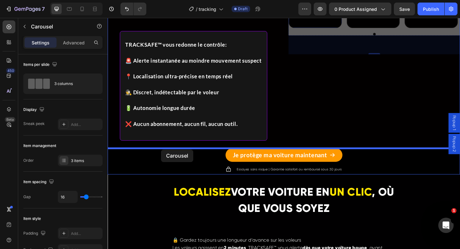
drag, startPoint x: 322, startPoint y: 43, endPoint x: 166, endPoint y: 161, distance: 195.0
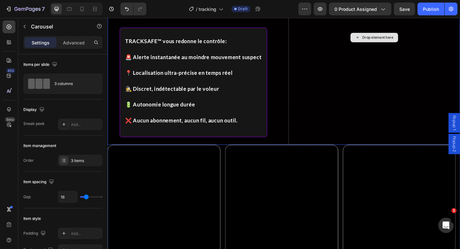
scroll to position [453, 0]
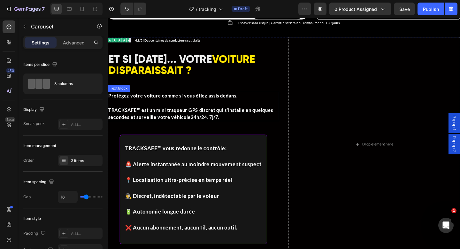
click at [277, 99] on p "Protégez votre voiture comme si vous étiez assis dedans." at bounding box center [200, 103] width 185 height 8
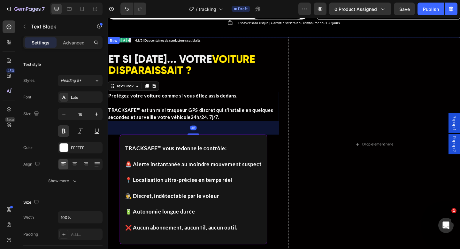
click at [295, 39] on div "Image Icon List 4,8/5 | Des centaines de conducteurs satisfaits Text Block Row …" at bounding box center [300, 156] width 384 height 234
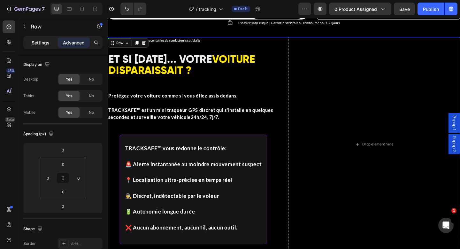
click at [38, 43] on p "Settings" at bounding box center [41, 42] width 18 height 7
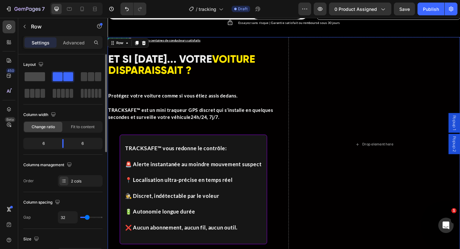
click at [51, 80] on div at bounding box center [62, 77] width 23 height 12
click at [28, 77] on span at bounding box center [35, 76] width 20 height 9
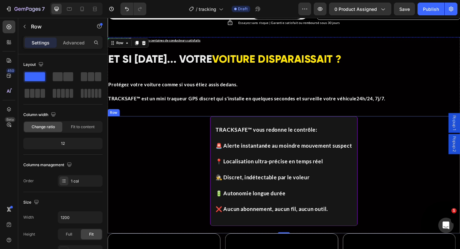
click at [198, 146] on div "TRACKSAFE™ vous redonne le contrôle : 🚨 Alerte instantanée au moindre mouvement…" at bounding box center [300, 189] width 384 height 128
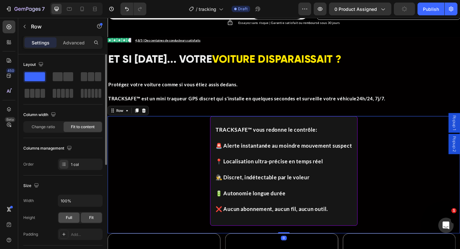
scroll to position [197, 0]
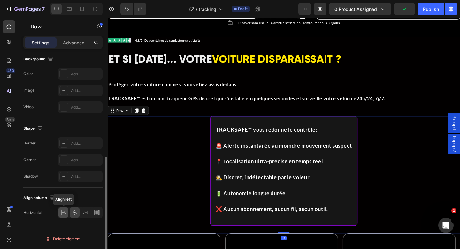
click at [62, 213] on icon at bounding box center [63, 212] width 6 height 6
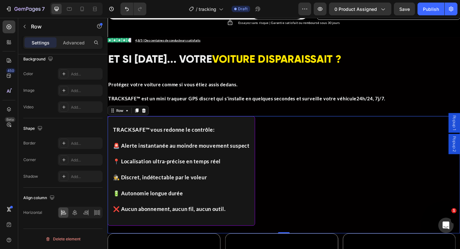
scroll to position [443, 0]
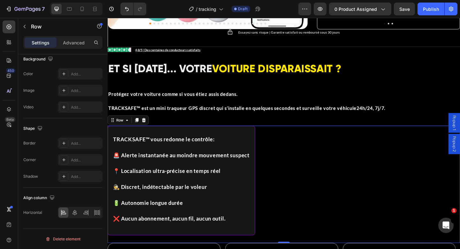
click at [312, 138] on div "TRACKSAFE™ vous redonne le contrôle : 🚨 Alerte instantanée au moindre mouvement…" at bounding box center [300, 199] width 384 height 128
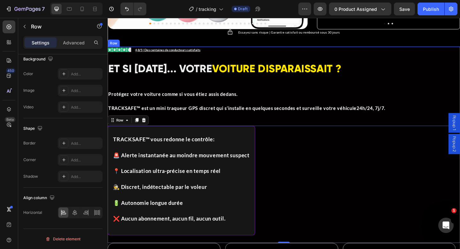
click at [321, 114] on div "Image Icon List 4,8/5 | Des centaines de conducteurs satisfaits Text Block Row …" at bounding box center [300, 156] width 384 height 214
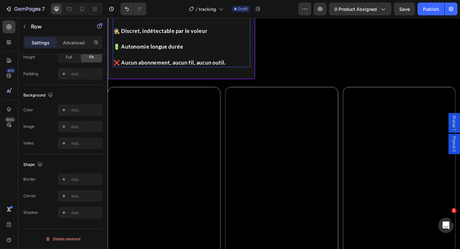
scroll to position [382, 0]
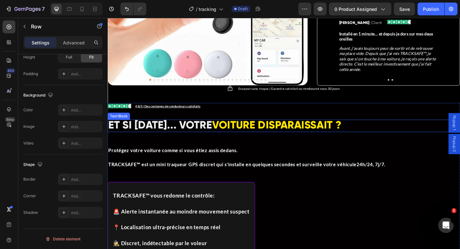
click at [266, 132] on strong "VOITURE" at bounding box center [244, 135] width 47 height 14
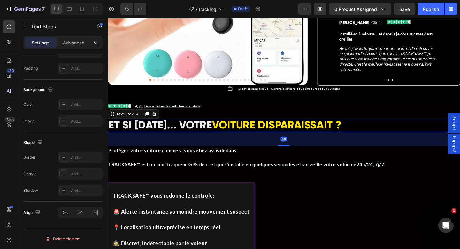
scroll to position [0, 0]
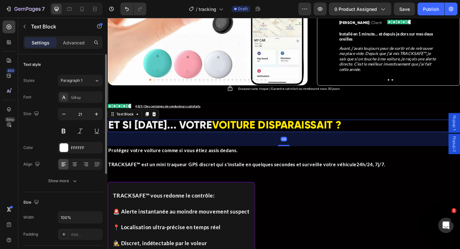
click at [73, 170] on div at bounding box center [80, 165] width 45 height 12
click at [72, 166] on icon at bounding box center [75, 164] width 6 height 6
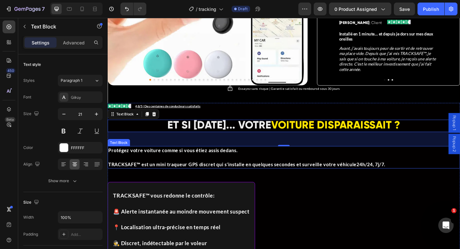
click at [238, 158] on p "Protégez votre voiture comme si vous étiez assis dedans." at bounding box center [299, 162] width 382 height 8
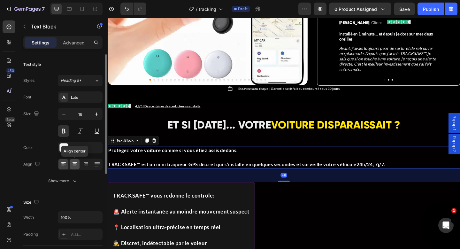
click at [72, 167] on icon at bounding box center [75, 164] width 6 height 6
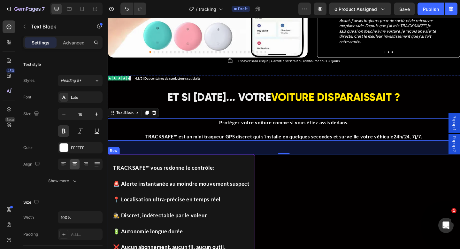
scroll to position [439, 0]
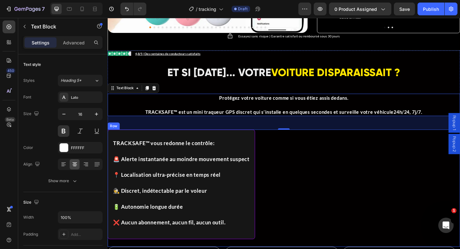
click at [342, 154] on div "TRACKSAFE™ vous redonne le contrôle : 🚨 Alerte instantanée au moindre mouvement…" at bounding box center [300, 203] width 384 height 128
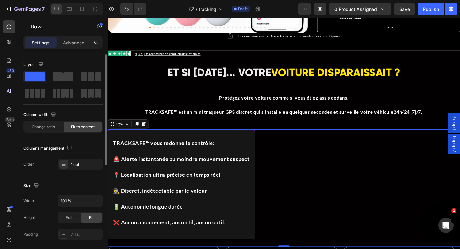
scroll to position [197, 0]
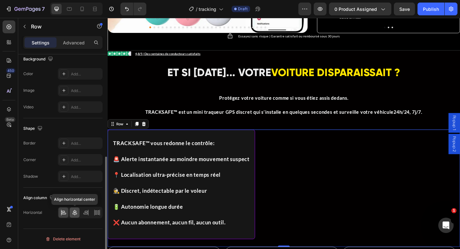
drag, startPoint x: 71, startPoint y: 214, endPoint x: 78, endPoint y: 210, distance: 7.6
click at [71, 214] on div at bounding box center [75, 212] width 10 height 10
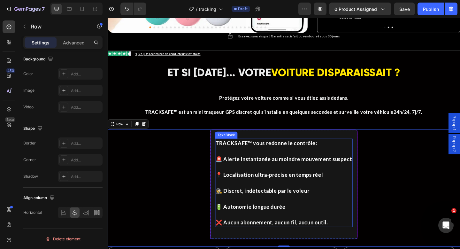
scroll to position [543, 0]
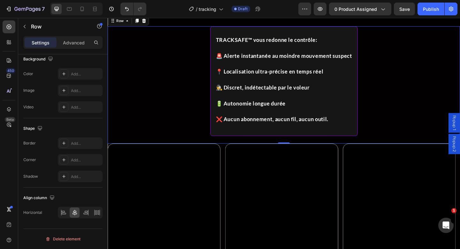
click at [211, 108] on div "TRACKSAFE™ vous redonne le contrôle : 🚨 Alerte instantanée au moindre mouvement…" at bounding box center [300, 91] width 384 height 128
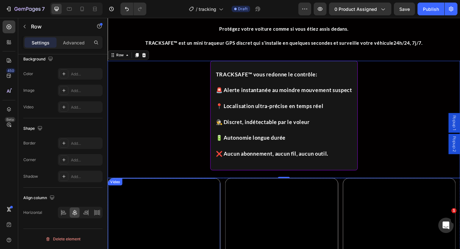
scroll to position [540, 0]
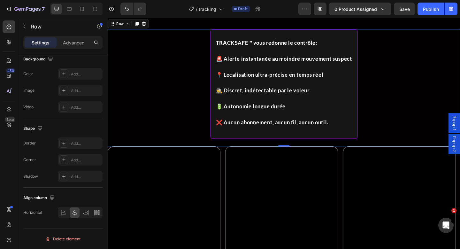
click at [199, 122] on div "TRACKSAFE™ vous redonne le contrôle : 🚨 Alerte instantanée au moindre mouvement…" at bounding box center [300, 94] width 384 height 128
click at [389, 99] on div "TRACKSAFE™ vous redonne le contrôle : 🚨 Alerte instantanée au moindre mouvement…" at bounding box center [300, 94] width 384 height 128
click at [335, 106] on p at bounding box center [299, 105] width 148 height 9
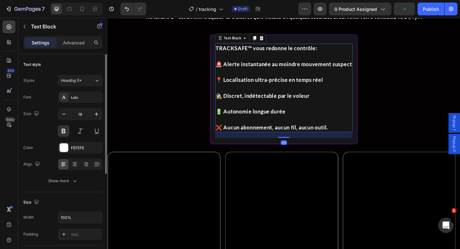
scroll to position [454, 0]
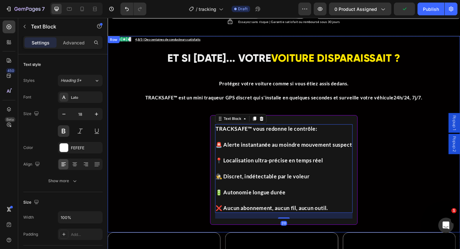
click at [372, 106] on div "Image Icon List 4,8/5 | Des centaines de conducteurs satisfaits Text Block Row …" at bounding box center [300, 145] width 384 height 214
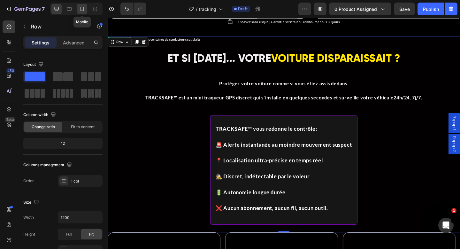
click at [86, 8] on div at bounding box center [82, 9] width 10 height 10
type input "100%"
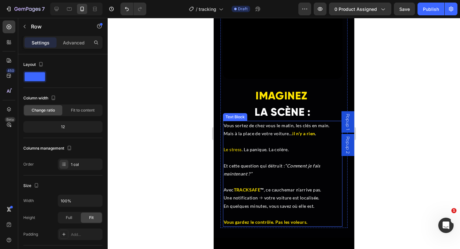
scroll to position [1334, 0]
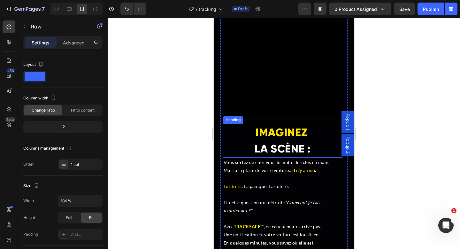
click at [272, 136] on h2 "IMAGINEZ LA SCÈNE :" at bounding box center [283, 141] width 120 height 34
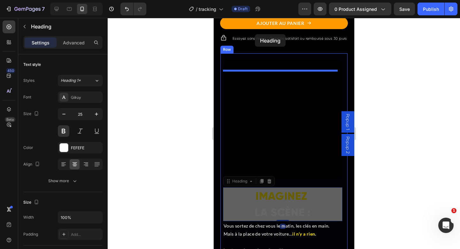
scroll to position [1256, 0]
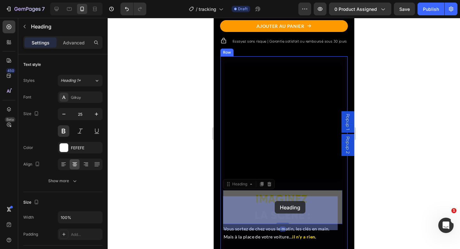
drag, startPoint x: 245, startPoint y: 113, endPoint x: 273, endPoint y: 204, distance: 95.2
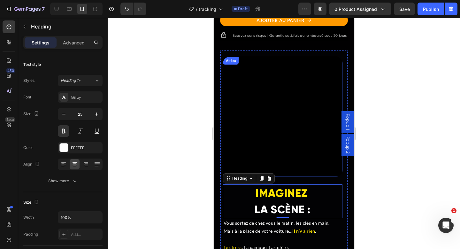
scroll to position [1247, 0]
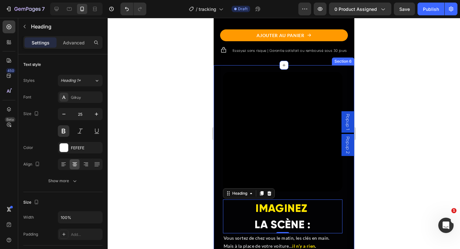
click at [219, 77] on div "Video IMAGINEZ LA SCÈNE : Heading 0 Vous sortez de chez vous le matin, les clés…" at bounding box center [284, 207] width 141 height 285
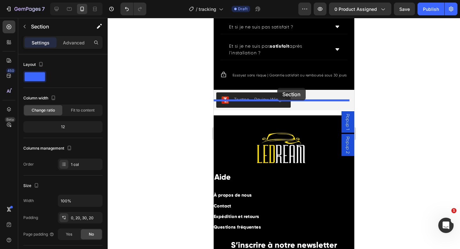
scroll to position [2403, 0]
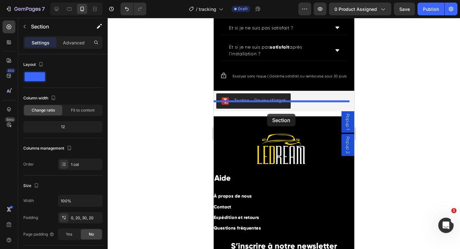
drag, startPoint x: 235, startPoint y: 136, endPoint x: 267, endPoint y: 114, distance: 38.8
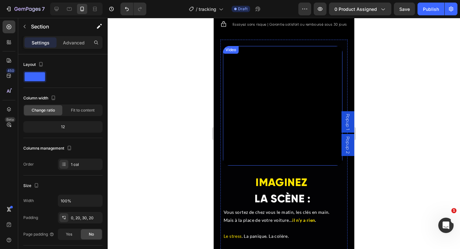
scroll to position [2167, 0]
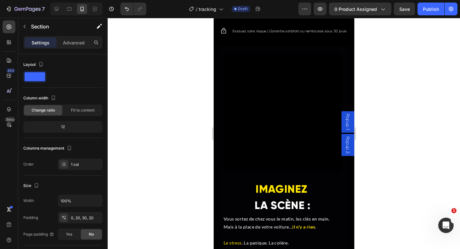
click at [218, 73] on div "Video IMAGINEZ LA SCÈNE : Heading Vous sortez de chez vous le matin, les clés e…" at bounding box center [284, 188] width 141 height 285
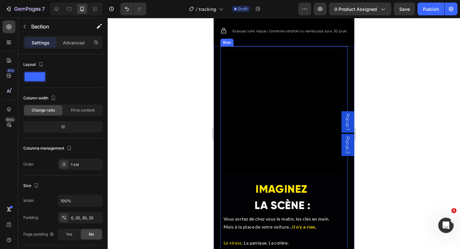
click at [220, 76] on div "Video IMAGINEZ LA SCÈNE : Heading Vous sortez de chez vous le matin, les clés e…" at bounding box center [284, 184] width 128 height 276
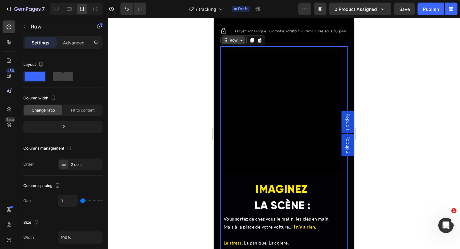
click at [243, 43] on icon at bounding box center [241, 40] width 5 height 5
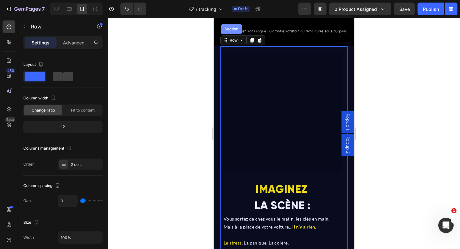
click at [234, 34] on div "Section" at bounding box center [231, 29] width 21 height 10
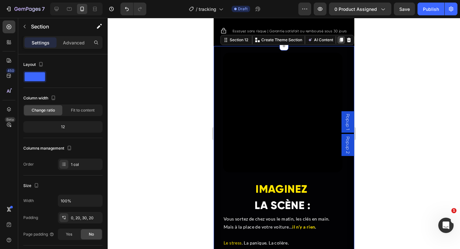
click at [339, 42] on icon at bounding box center [341, 40] width 4 height 4
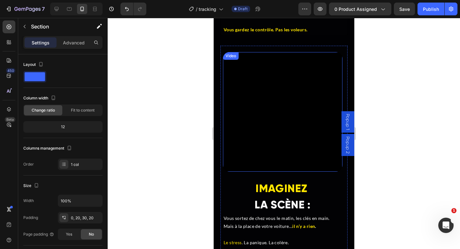
scroll to position [2464, 0]
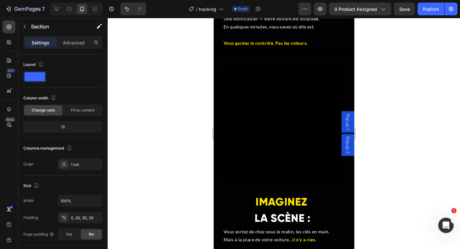
click at [219, 59] on div "Video IMAGINEZ LA SCÈNE : Heading Vous sortez de chez vous le matin, les clés e…" at bounding box center [284, 201] width 141 height 285
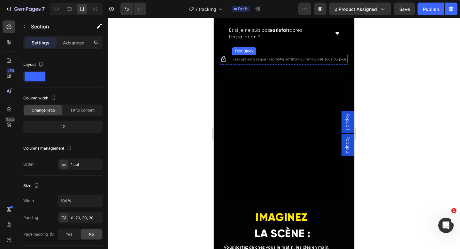
scroll to position [2107, 0]
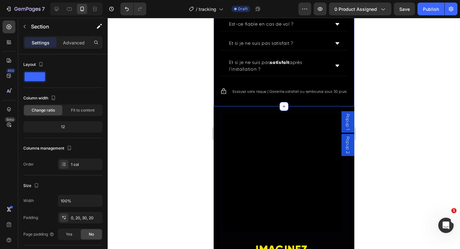
click at [221, 106] on div "QUESTIONS FRÉQUEMMENT POSÉES Heading Est-ce compatible avec ma voiture ? Est-ce…" at bounding box center [284, 7] width 141 height 200
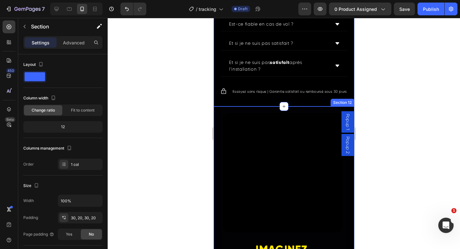
click at [217, 136] on div "Video IMAGINEZ LA SCÈNE : Heading Vous sortez de chez vous le matin, les clés e…" at bounding box center [284, 248] width 141 height 285
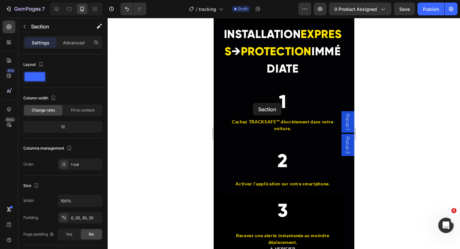
drag, startPoint x: 225, startPoint y: 125, endPoint x: 254, endPoint y: 102, distance: 36.9
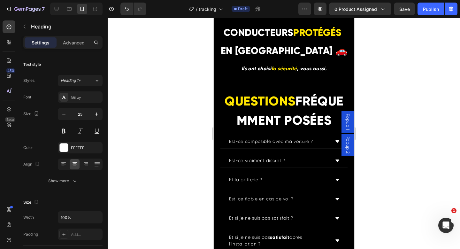
scroll to position [2211, 0]
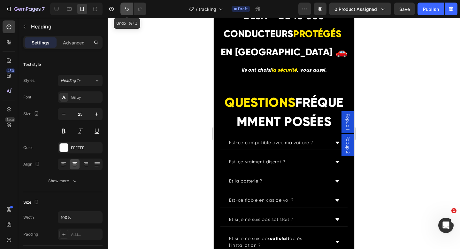
click at [120, 12] on button "Undo/Redo" at bounding box center [126, 9] width 13 height 13
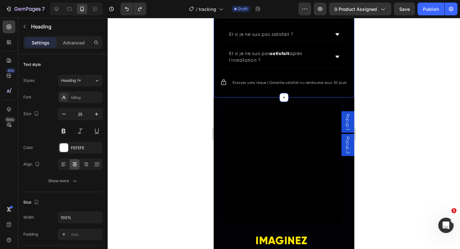
scroll to position [2134, 0]
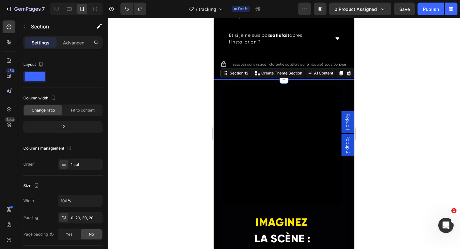
click at [217, 114] on div "Video IMAGINEZ LA SCÈNE : Heading Vous sortez de chez vous le matin, les clés e…" at bounding box center [284, 221] width 141 height 285
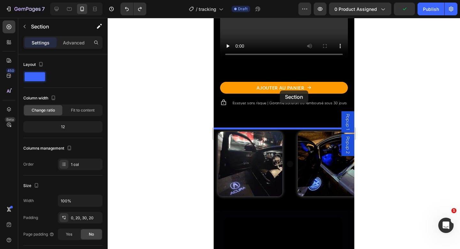
scroll to position [1176, 0]
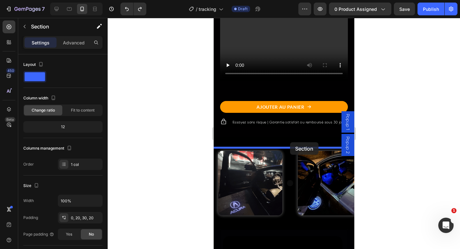
drag, startPoint x: 223, startPoint y: 99, endPoint x: 290, endPoint y: 142, distance: 79.3
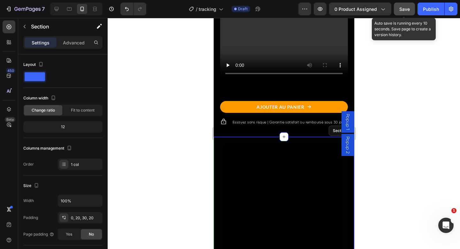
click at [409, 14] on button "Save" at bounding box center [404, 9] width 21 height 13
